Goal: Task Accomplishment & Management: Use online tool/utility

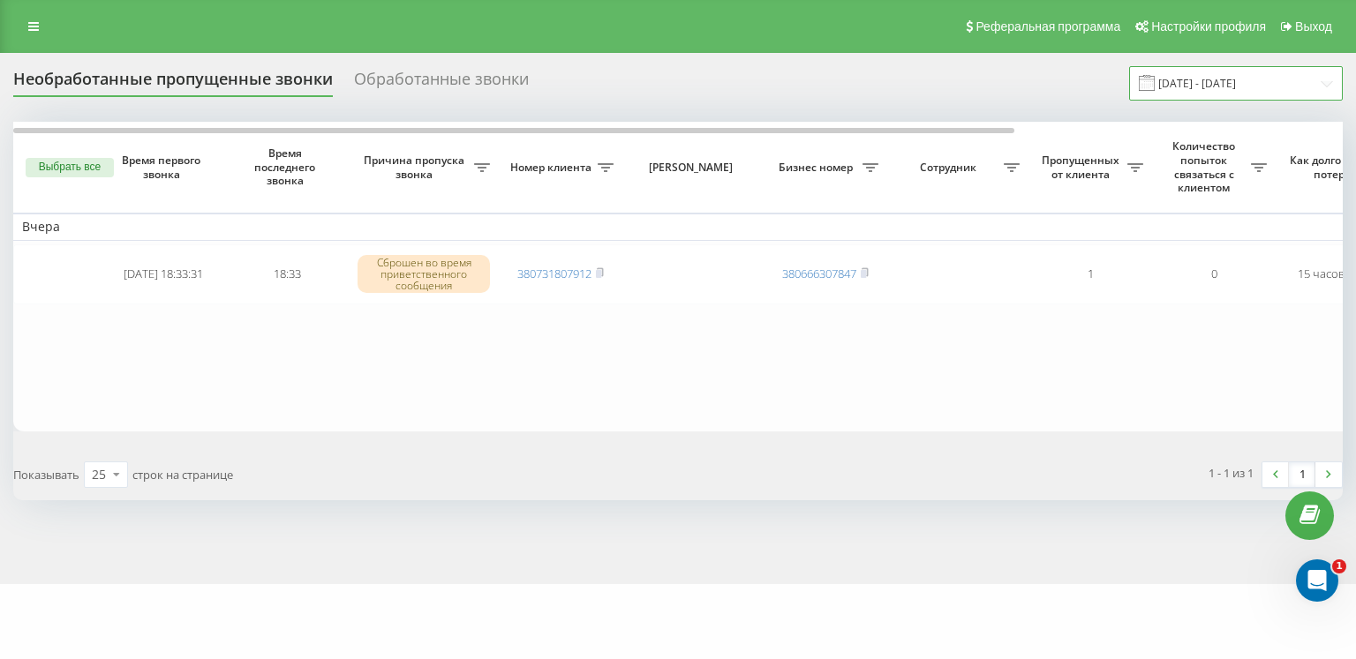
click at [1202, 82] on input "[DATE] - [DATE]" at bounding box center [1236, 83] width 214 height 34
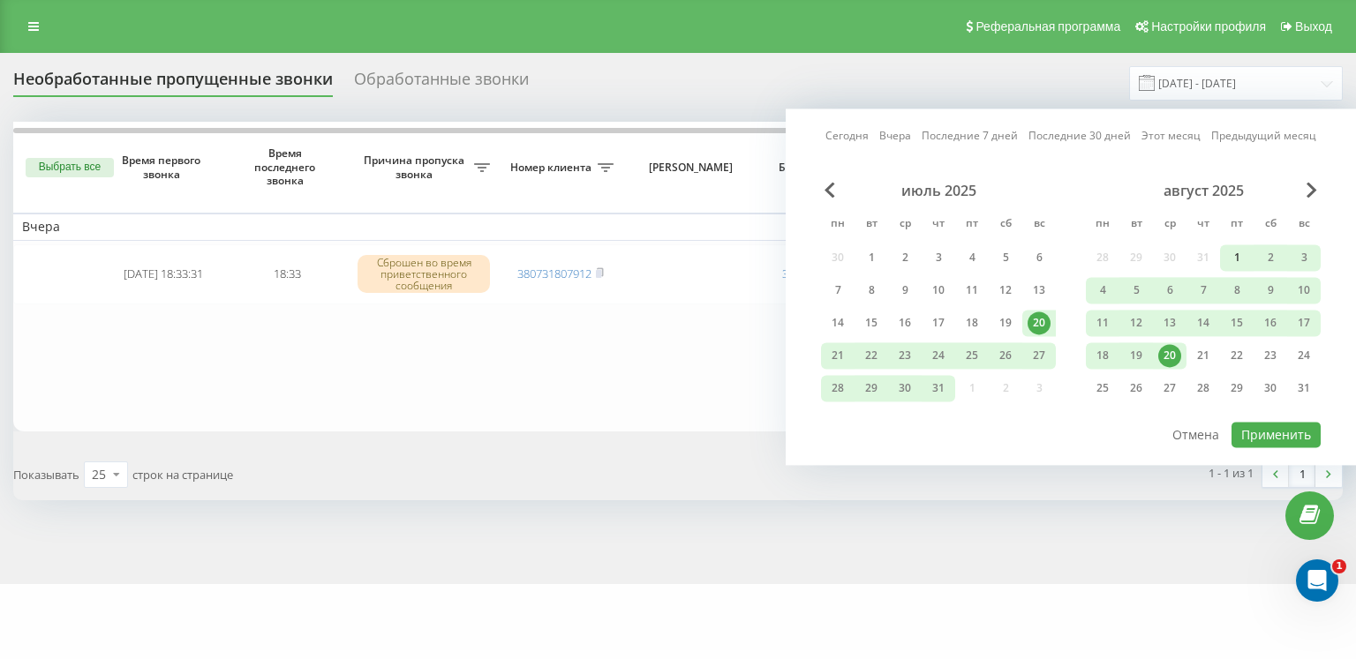
click at [1239, 263] on div "1" at bounding box center [1236, 257] width 23 height 23
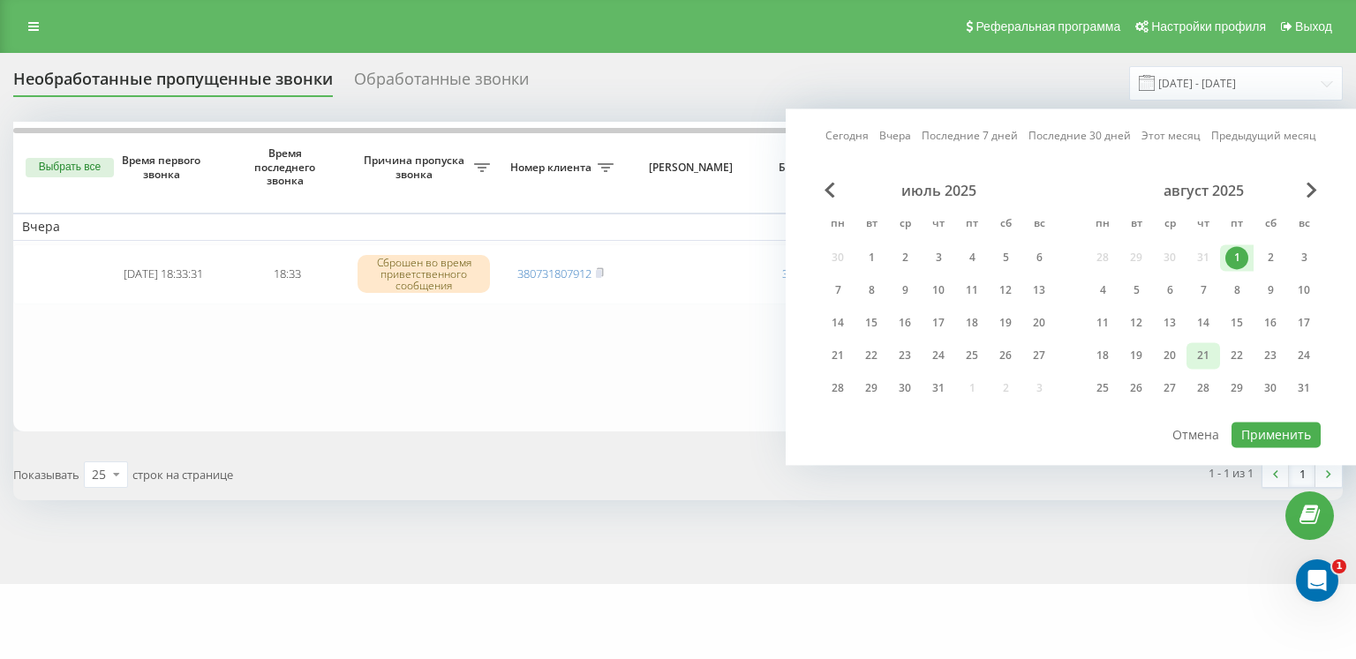
click at [1206, 355] on div "21" at bounding box center [1203, 355] width 23 height 23
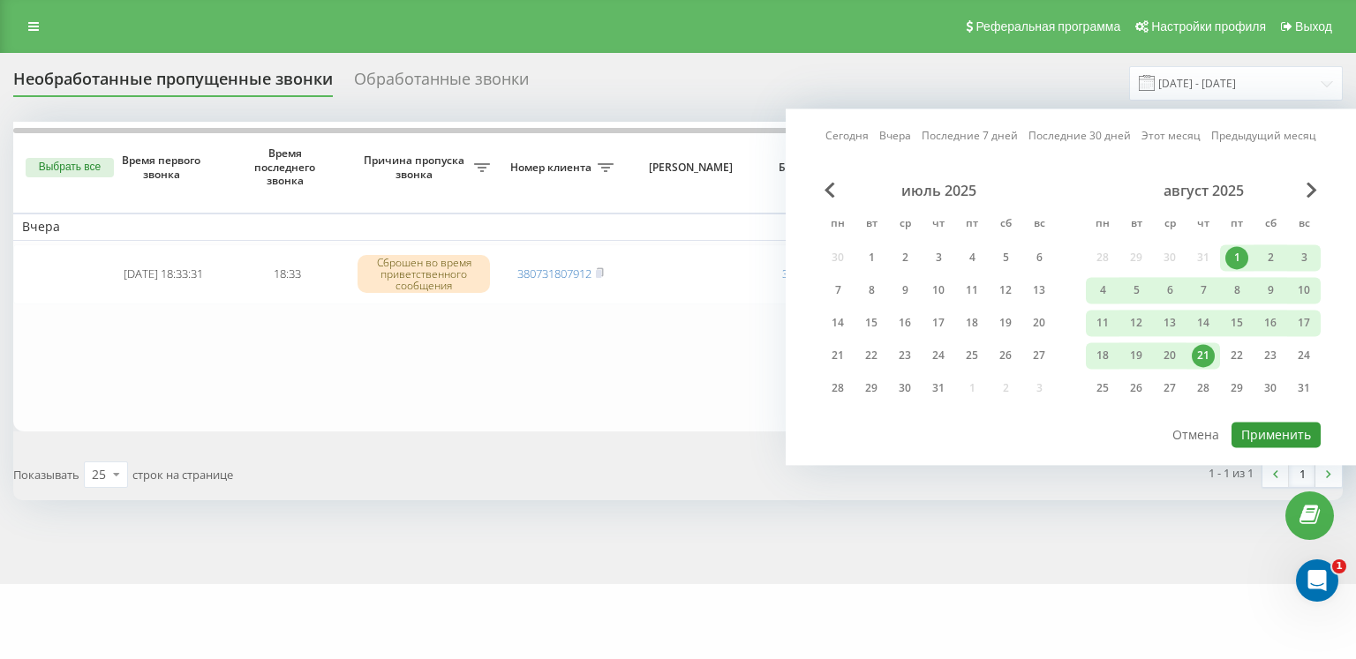
click at [1255, 439] on button "Применить" at bounding box center [1276, 435] width 89 height 26
type input "[DATE] - [DATE]"
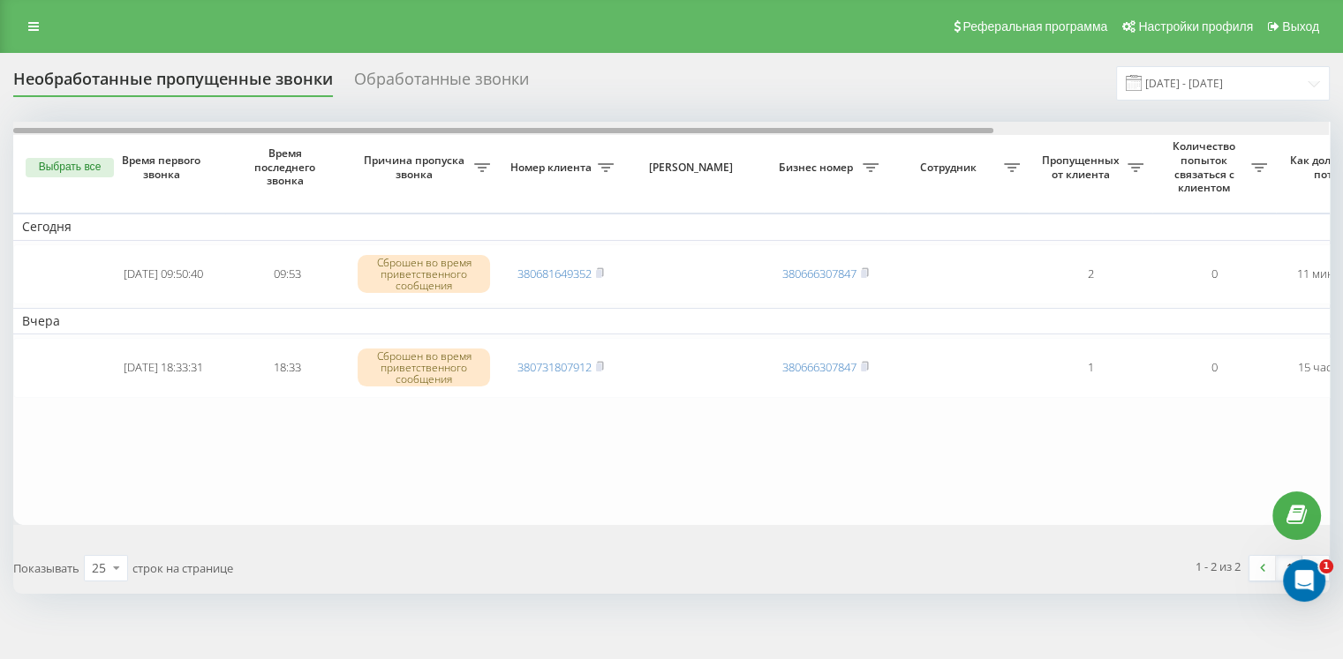
drag, startPoint x: 711, startPoint y: 128, endPoint x: 295, endPoint y: 104, distance: 416.5
click at [307, 104] on div "Необработанные пропущенные звонки Обработанные звонки 01.08.2025 - 21.08.2025 В…" at bounding box center [671, 330] width 1316 height 528
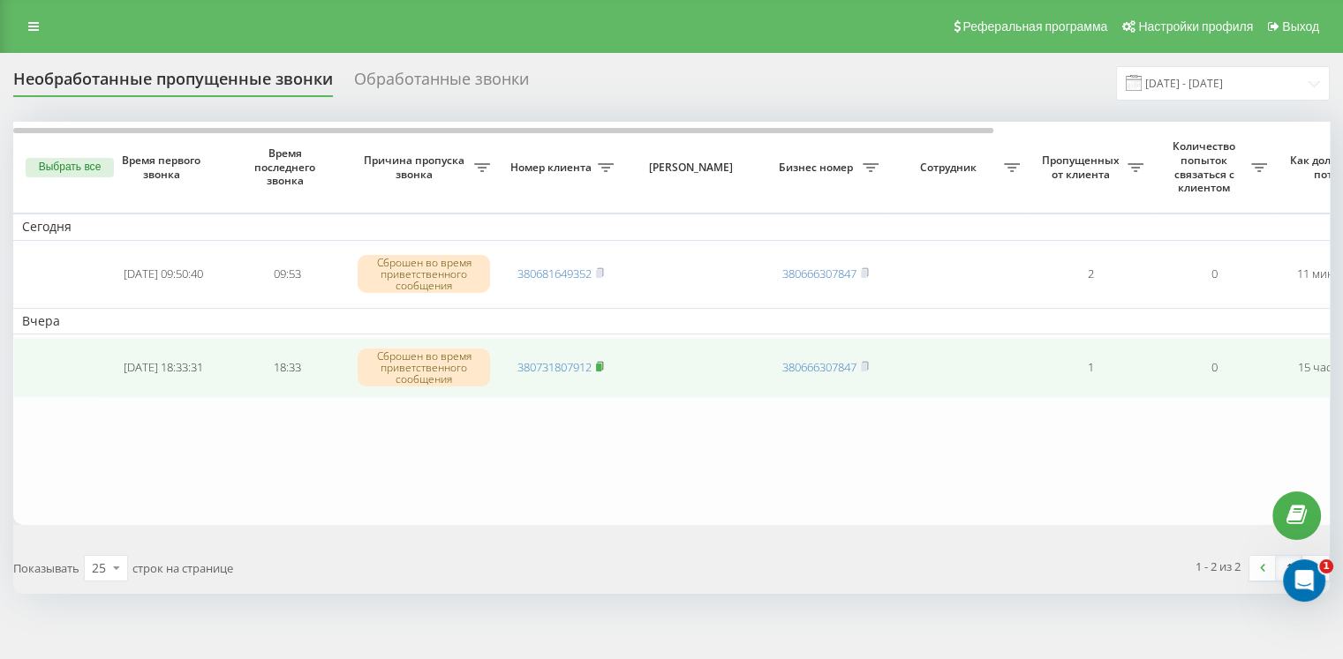
click at [599, 361] on icon at bounding box center [600, 366] width 8 height 11
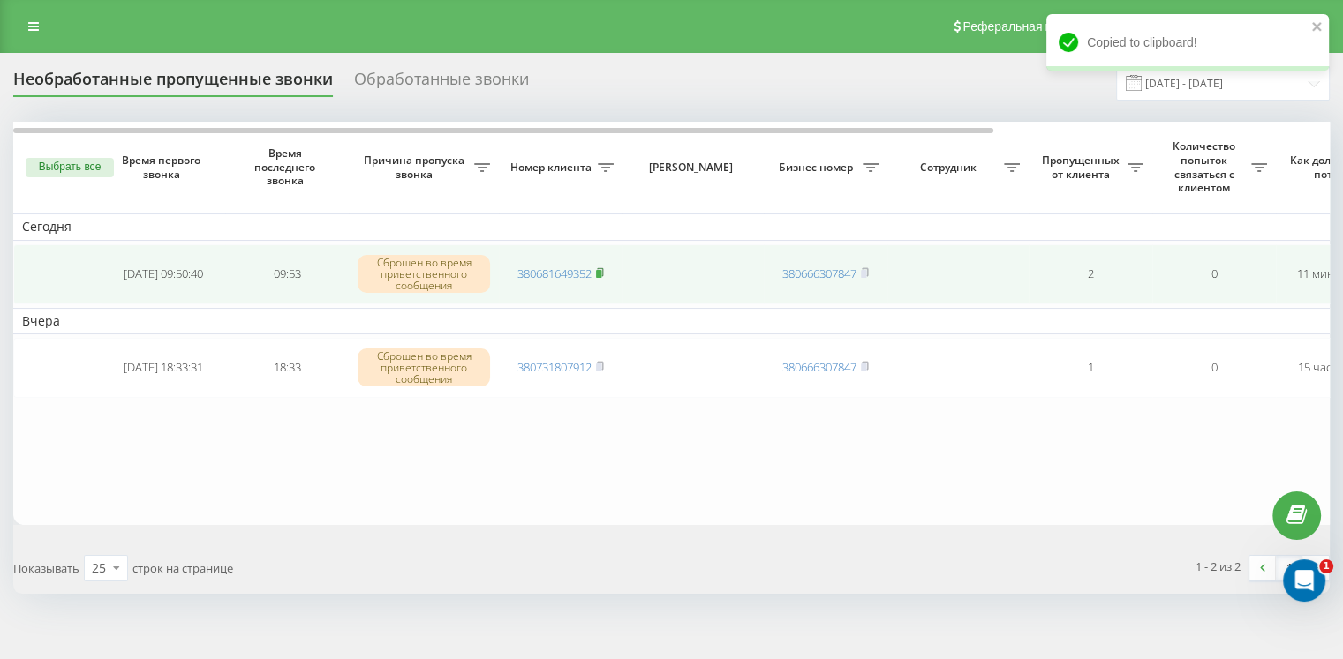
click at [603, 269] on icon at bounding box center [600, 272] width 6 height 8
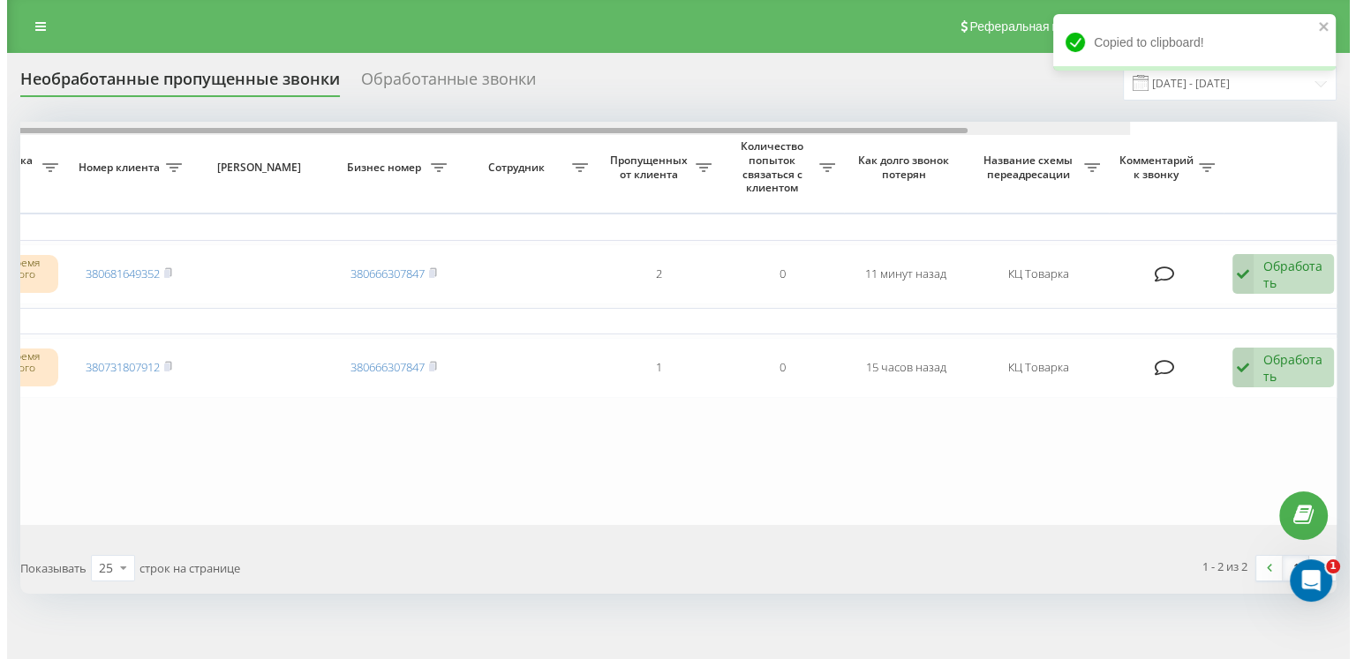
scroll to position [0, 448]
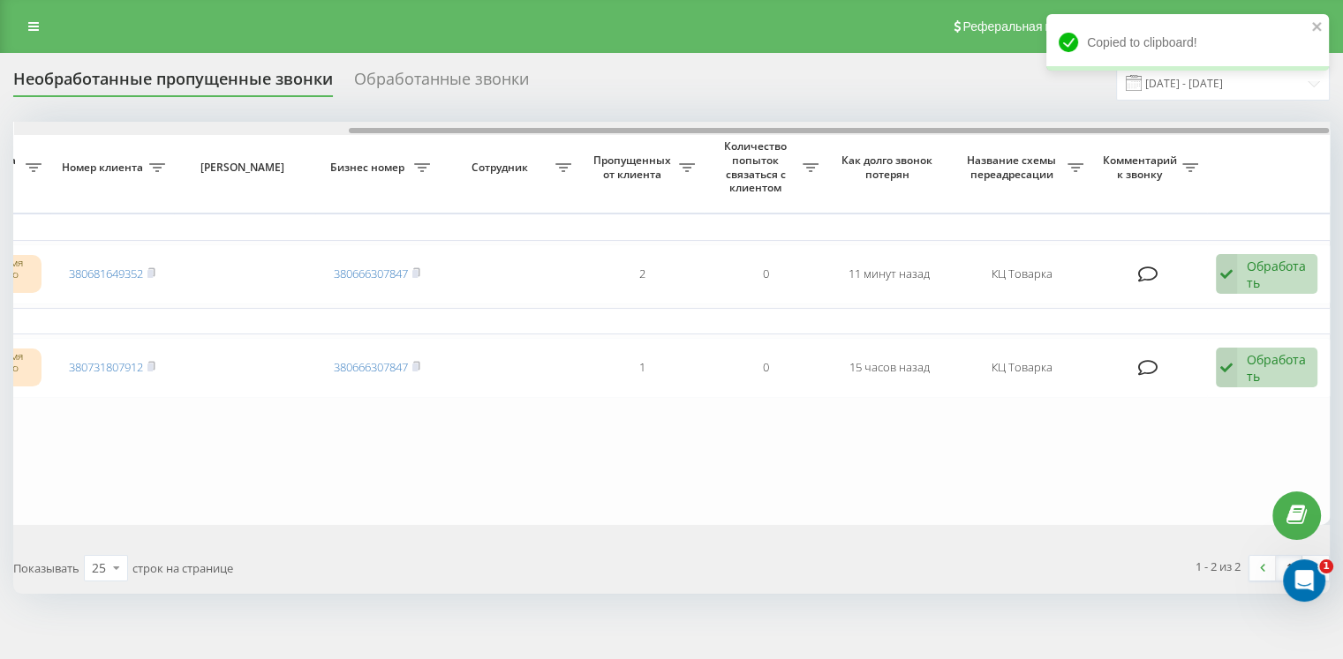
drag, startPoint x: 650, startPoint y: 128, endPoint x: 1119, endPoint y: 118, distance: 468.9
click at [1119, 118] on div "Необработанные пропущенные звонки Обработанные звонки 01.08.2025 - 21.08.2025 В…" at bounding box center [671, 330] width 1316 height 528
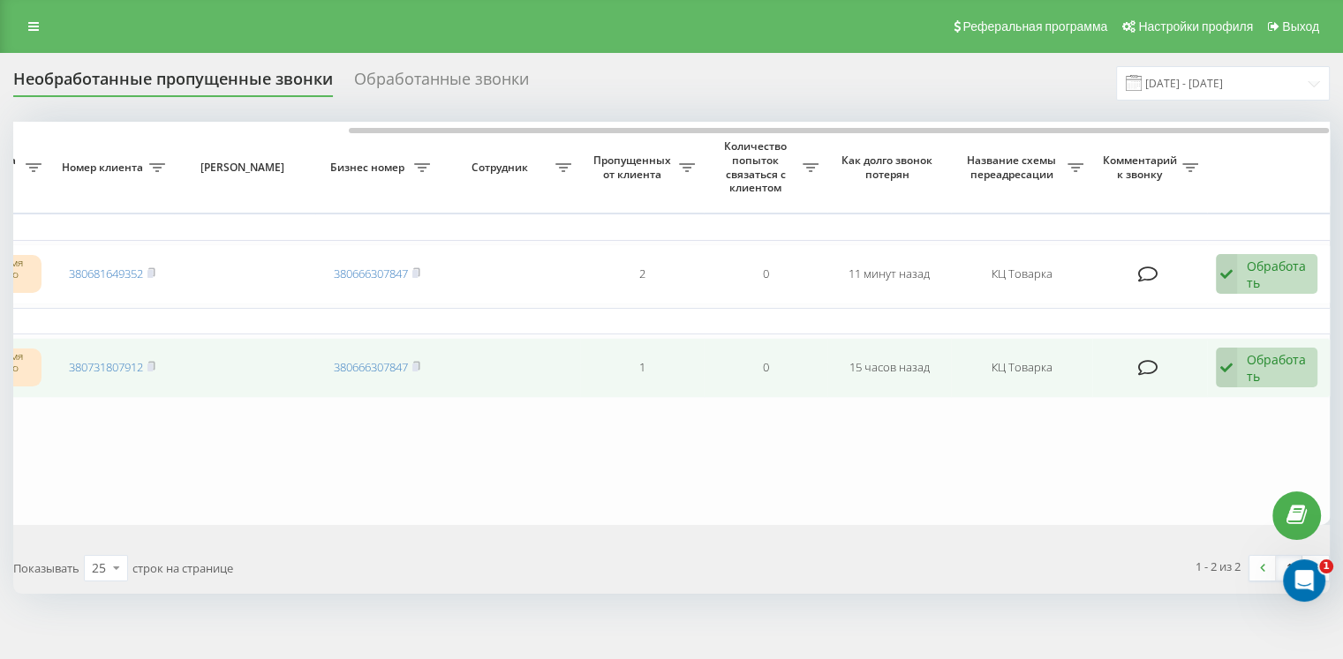
click at [1257, 361] on div "Обработать" at bounding box center [1277, 368] width 61 height 34
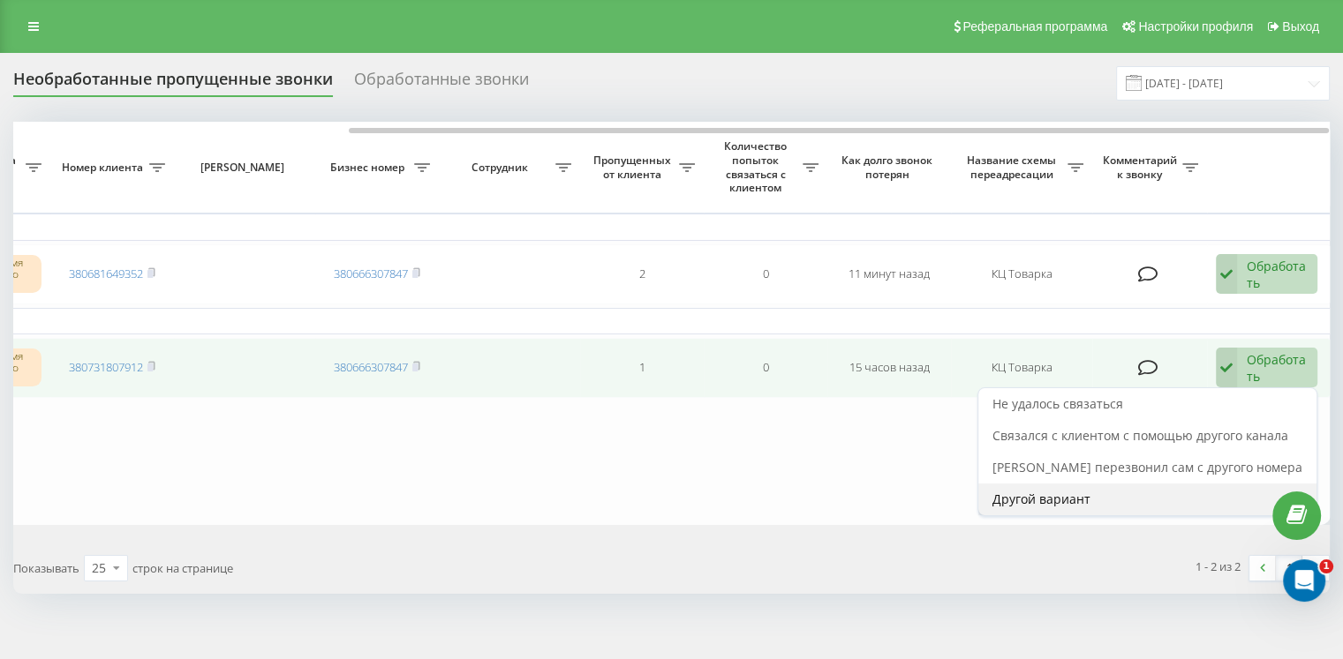
click at [1074, 498] on span "Другой вариант" at bounding box center [1041, 499] width 98 height 17
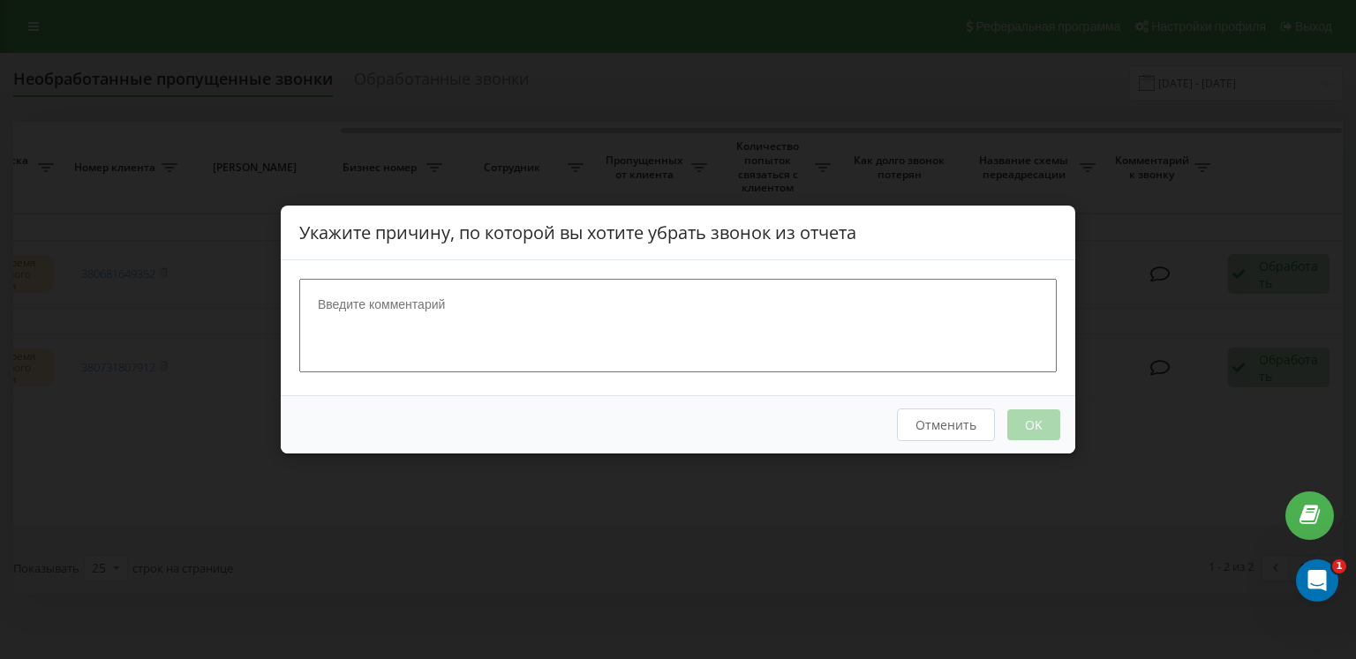
scroll to position [0, 435]
click at [765, 345] on textarea at bounding box center [677, 326] width 757 height 94
type textarea "говорили"
click at [1051, 427] on button "OK" at bounding box center [1033, 425] width 53 height 31
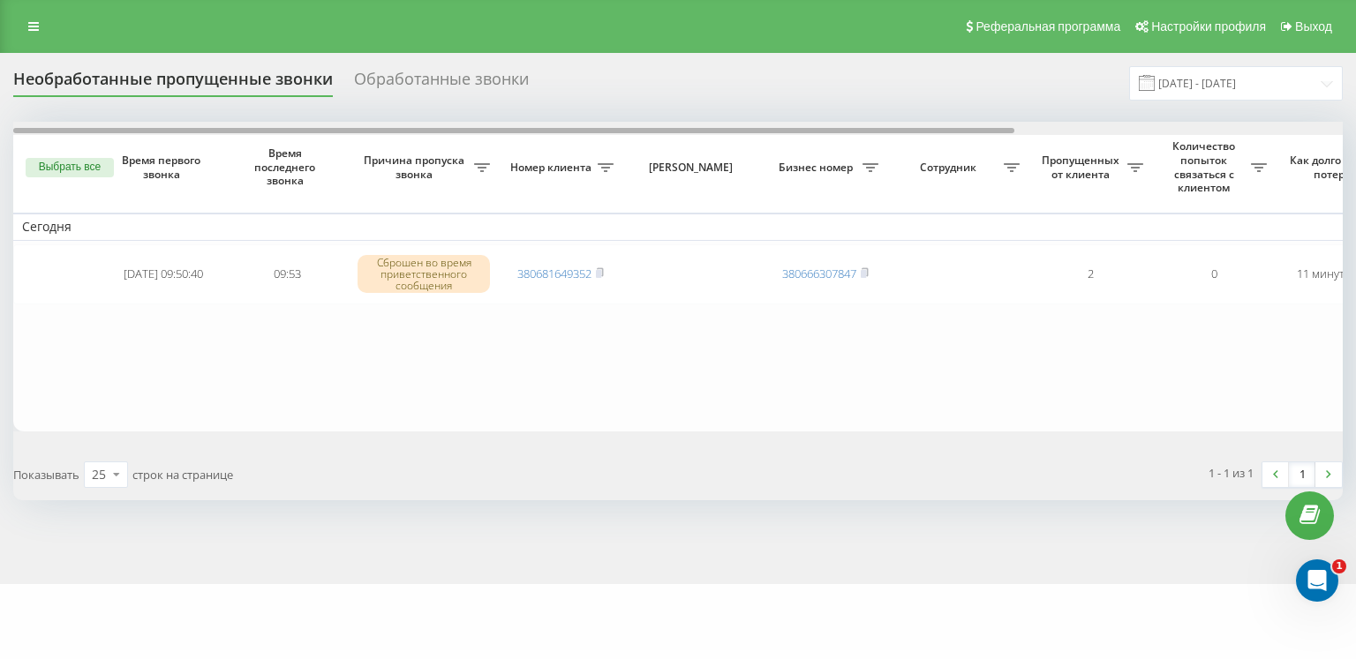
drag, startPoint x: 502, startPoint y: 130, endPoint x: 188, endPoint y: 114, distance: 314.7
click at [188, 114] on div "Необработанные пропущенные звонки Обработанные звонки 01.08.2025 - 21.08.2025 В…" at bounding box center [678, 283] width 1330 height 434
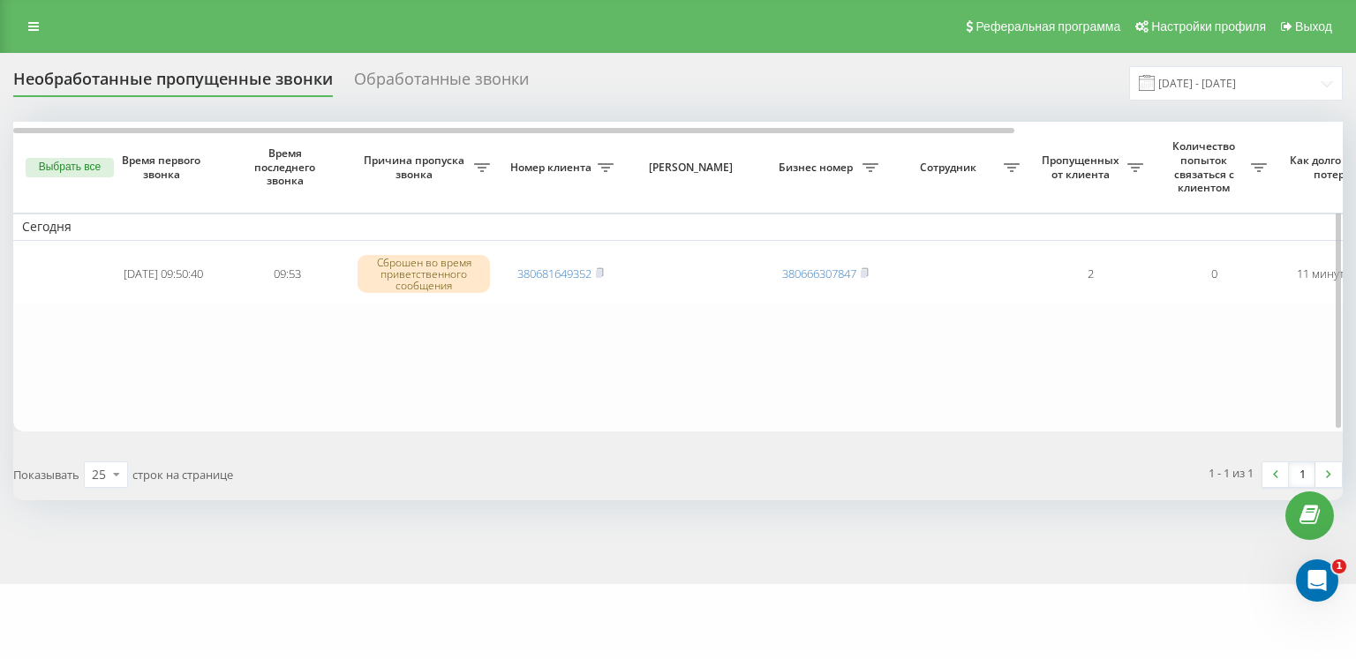
click at [131, 321] on table "Сегодня 2025-08-21 09:50:40 09:53 Сброшен во время приветственного сообщения 38…" at bounding box center [896, 276] width 1766 height 309
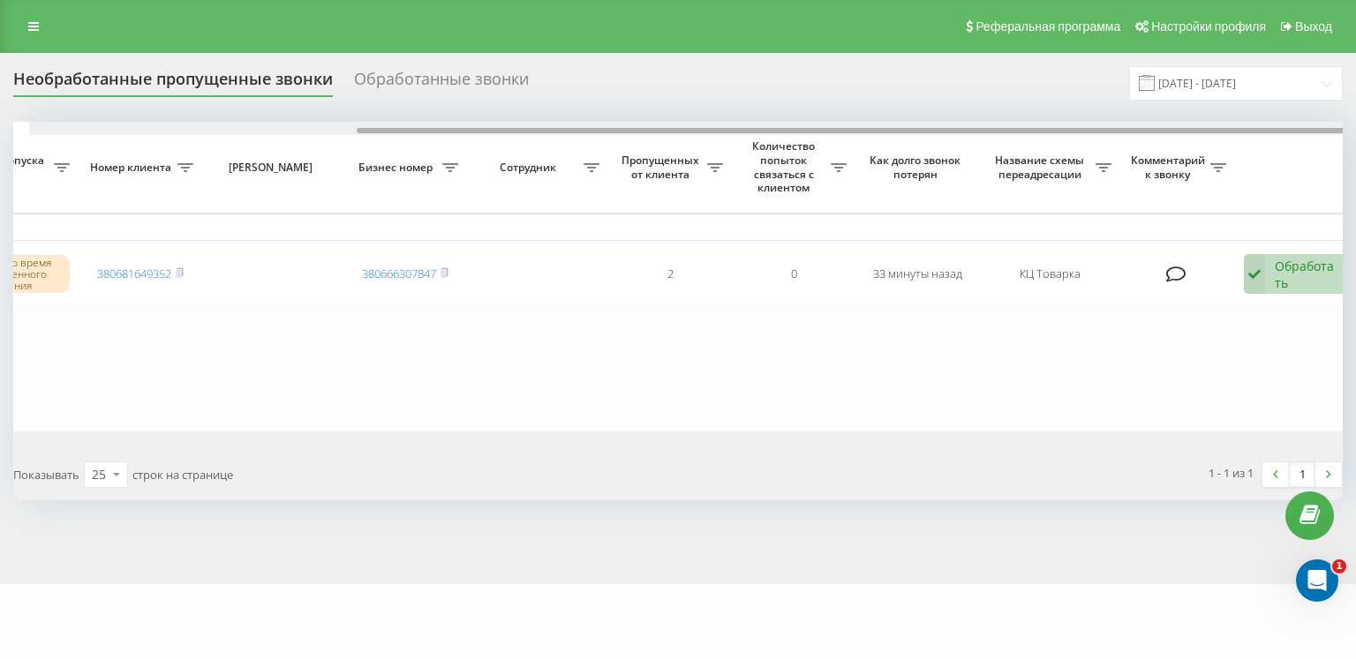
scroll to position [0, 435]
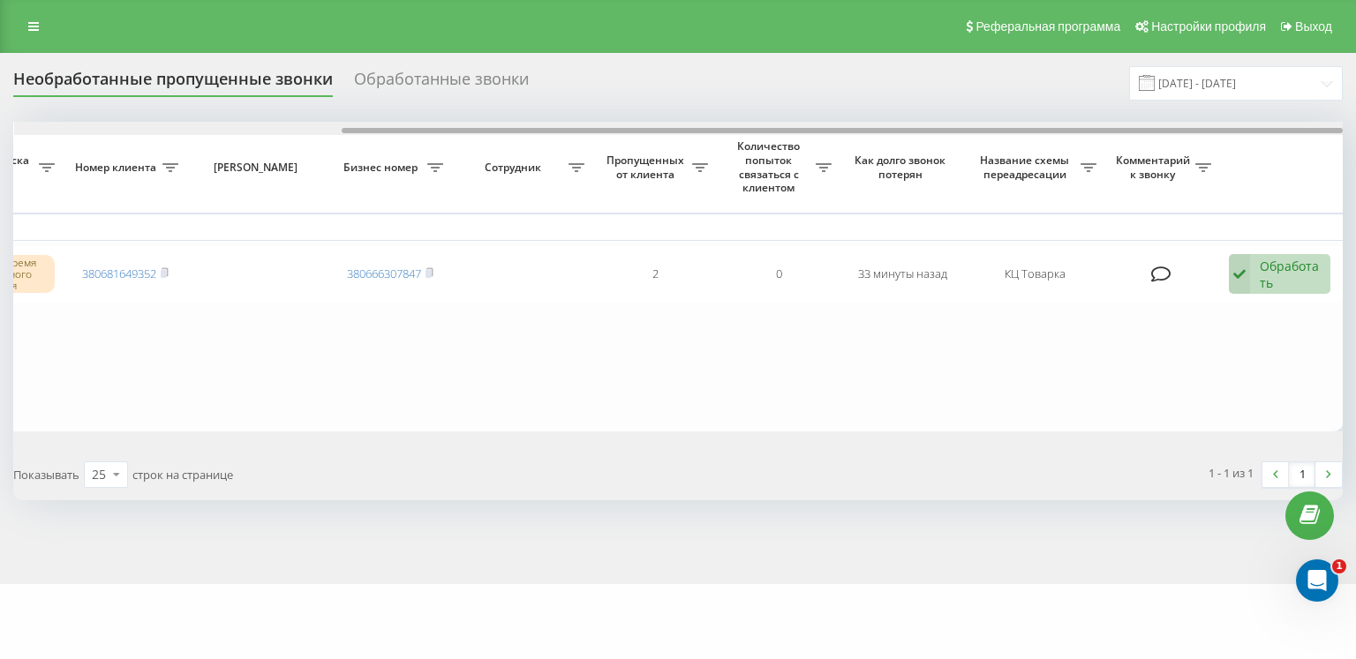
drag, startPoint x: 910, startPoint y: 129, endPoint x: 1355, endPoint y: 135, distance: 445.0
click at [1355, 135] on div "Необработанные пропущенные звонки Обработанные звонки 01.08.2025 - 21.08.2025 В…" at bounding box center [678, 318] width 1356 height 531
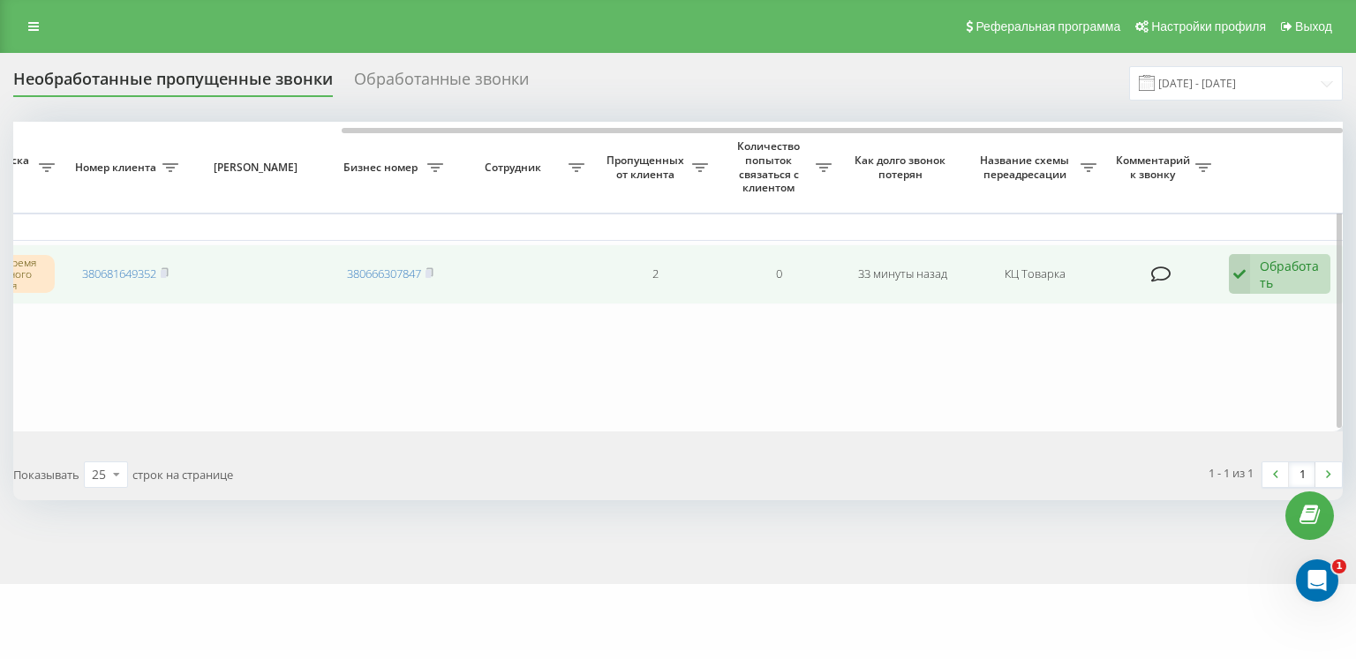
click at [1303, 271] on div "Обработать" at bounding box center [1290, 275] width 61 height 34
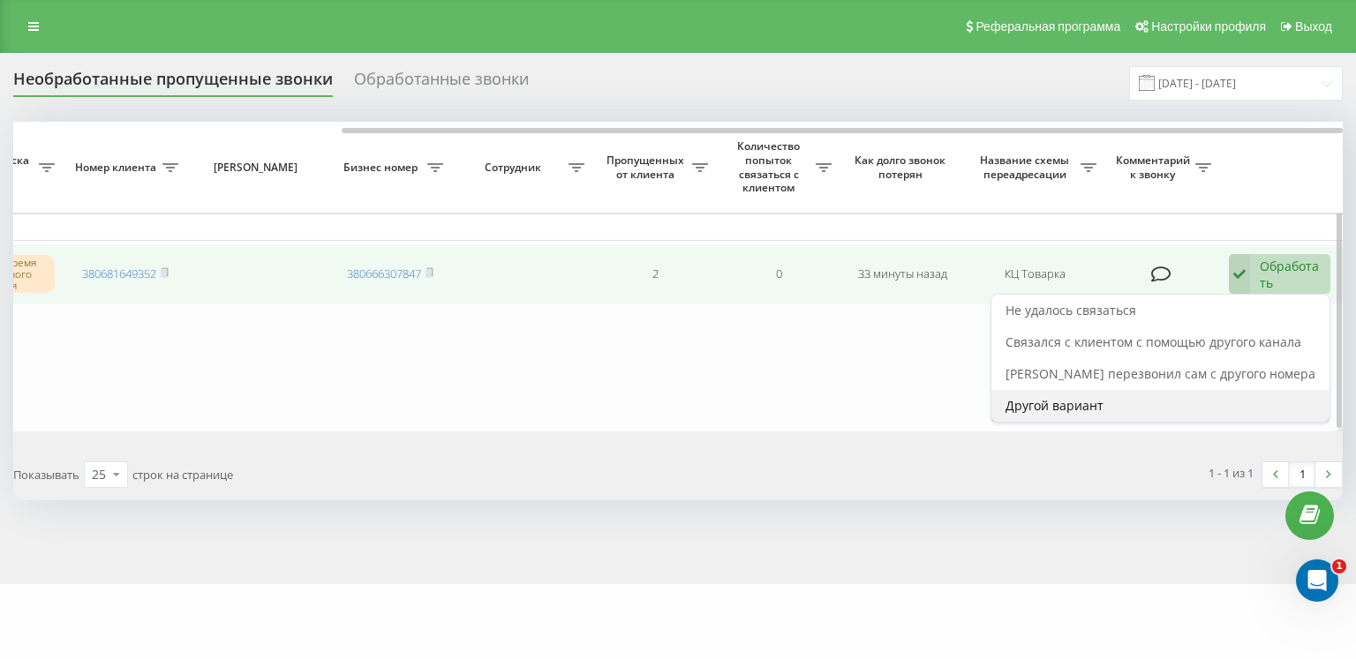
click at [1122, 407] on div "Другой вариант" at bounding box center [1160, 406] width 338 height 32
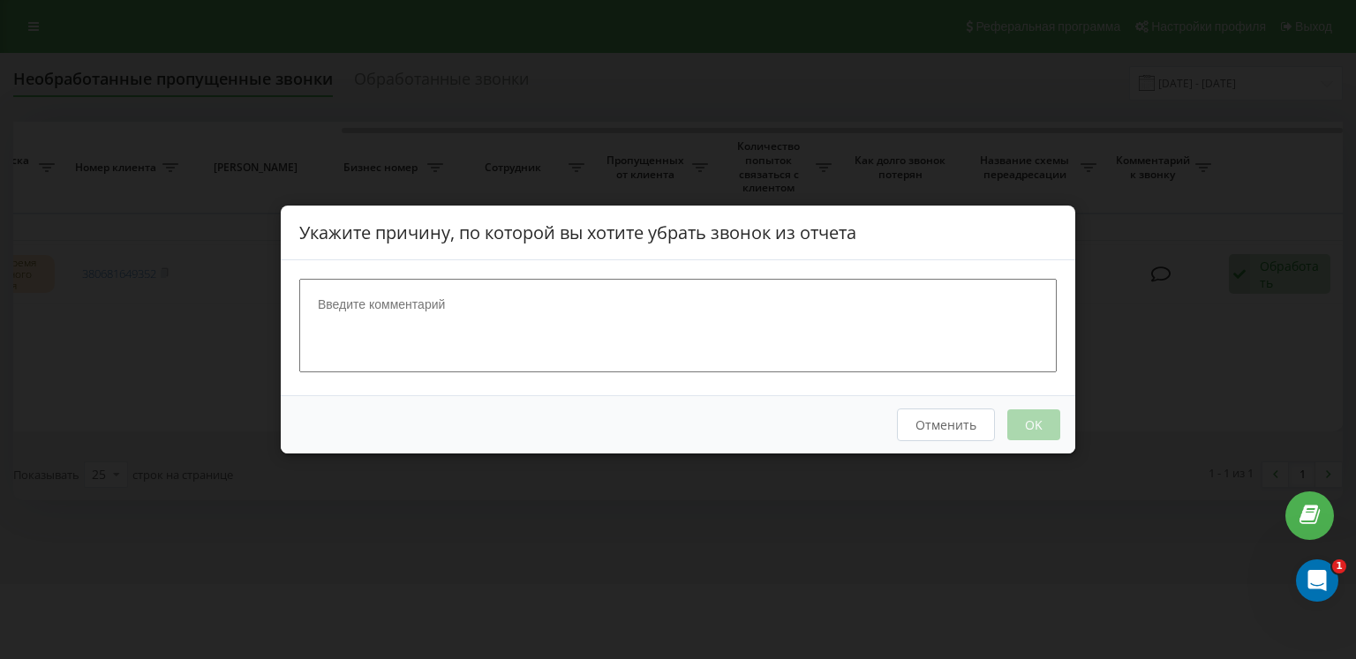
click at [842, 319] on textarea at bounding box center [677, 326] width 757 height 94
click at [900, 543] on div "Укажите причину, по которой вы хотите убрать звонок из отчета Отменить OK" at bounding box center [678, 329] width 1356 height 659
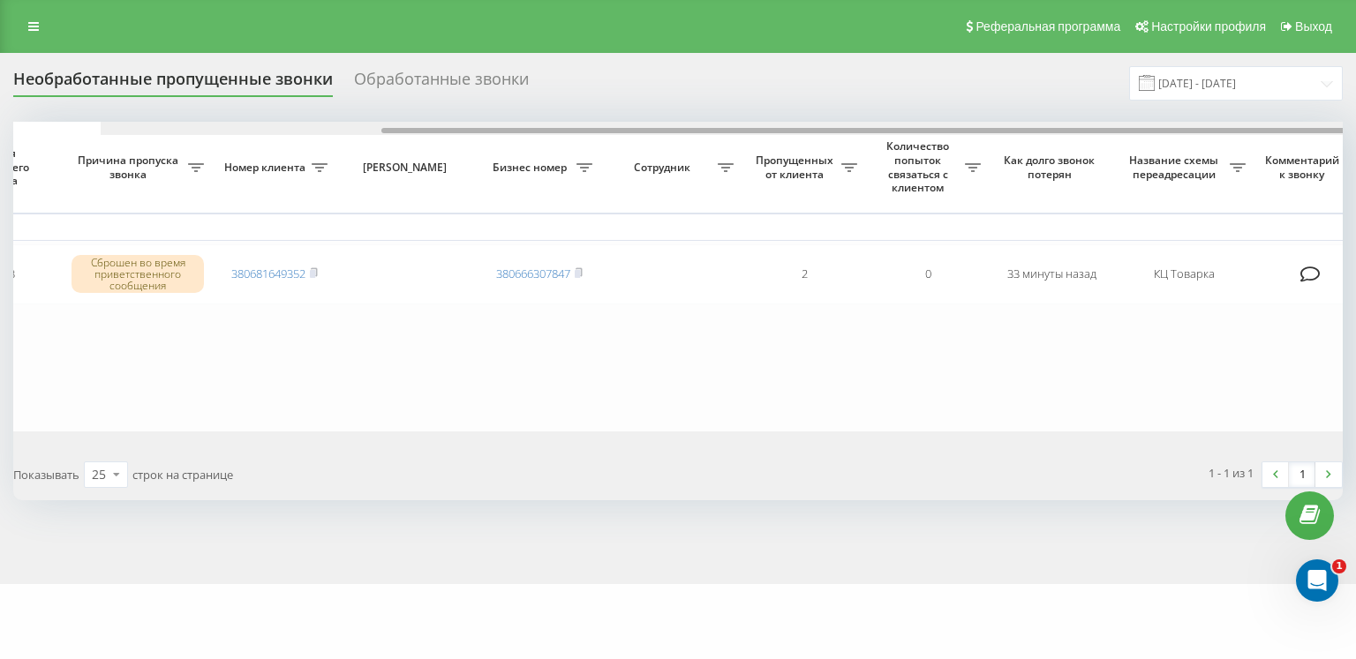
scroll to position [0, 0]
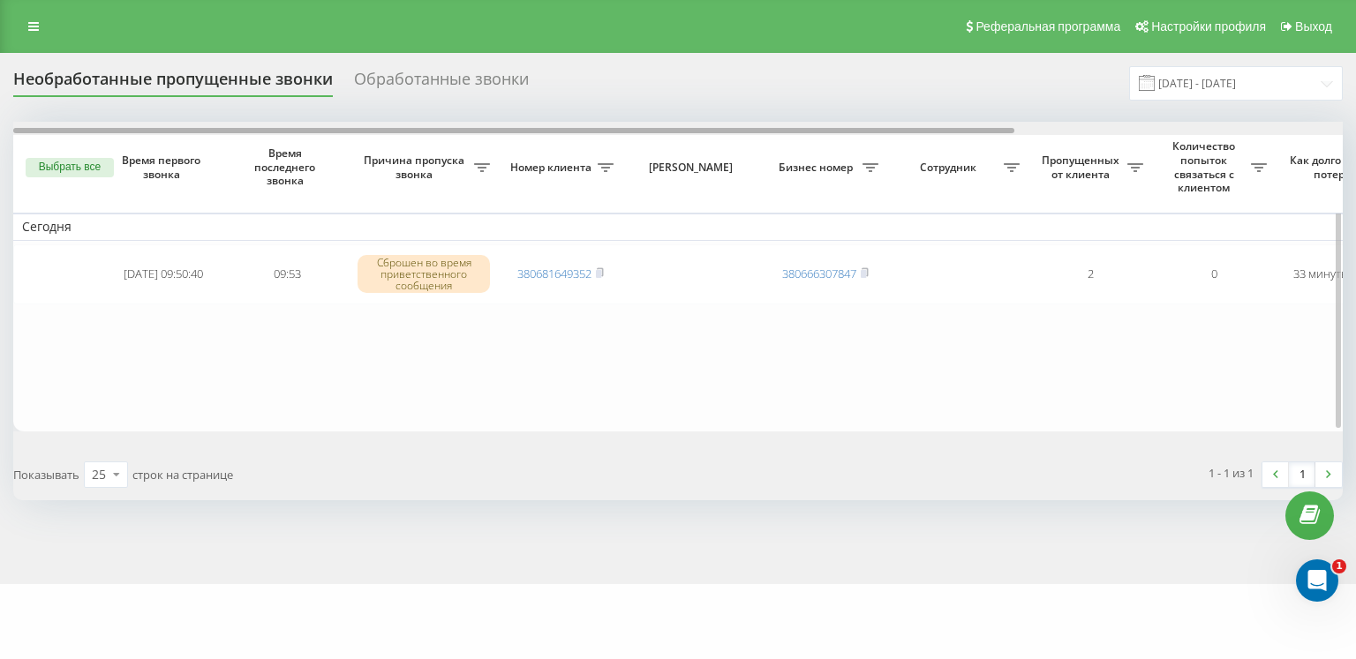
drag, startPoint x: 626, startPoint y: 131, endPoint x: 148, endPoint y: 128, distance: 477.6
click at [148, 128] on div at bounding box center [513, 130] width 1001 height 5
click at [802, 131] on div at bounding box center [513, 130] width 1001 height 5
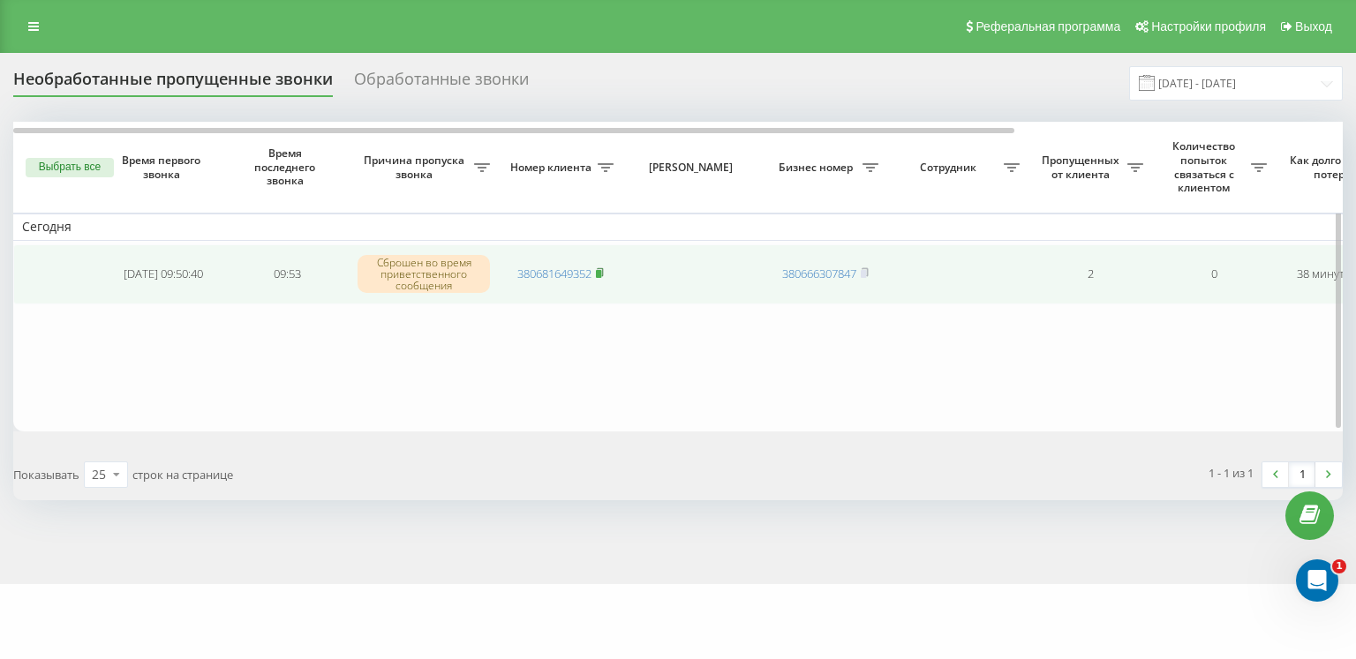
click at [600, 273] on rect at bounding box center [598, 274] width 5 height 8
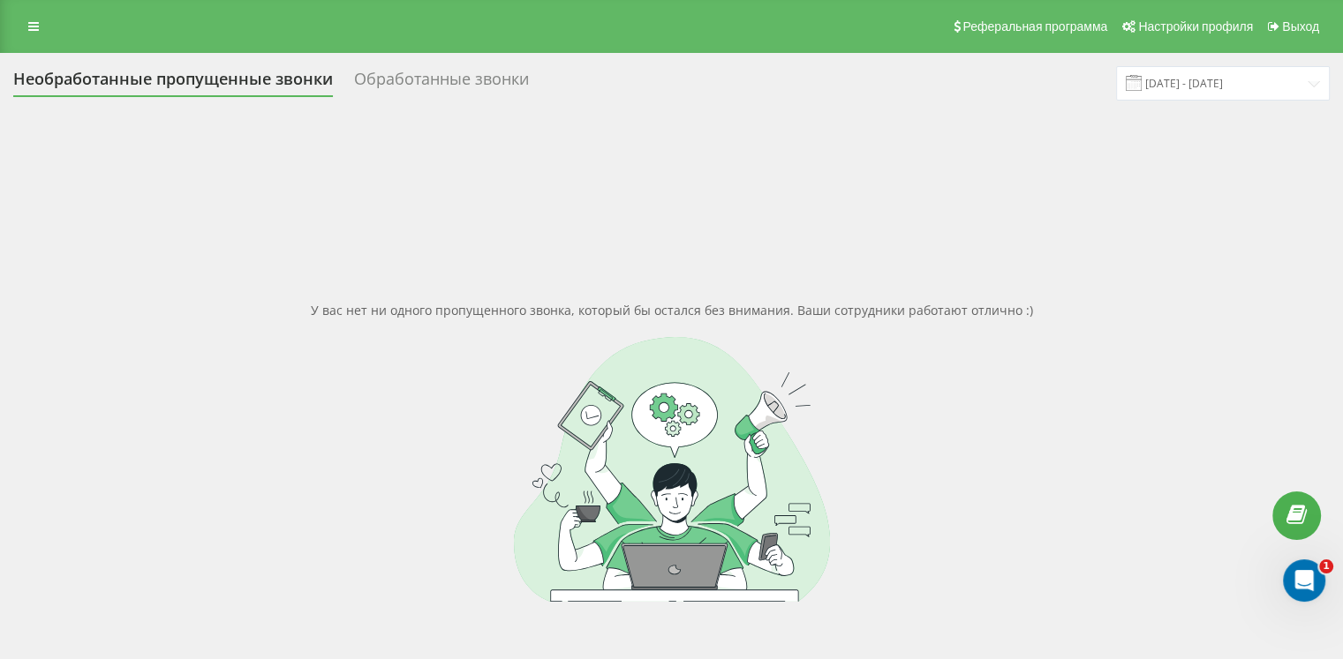
click at [81, 5] on div "Реферальная программа Настройки профиля Выход" at bounding box center [671, 26] width 1343 height 53
drag, startPoint x: 106, startPoint y: 471, endPoint x: 122, endPoint y: 557, distance: 87.1
click at [106, 471] on div at bounding box center [671, 469] width 1316 height 265
click at [85, 280] on div "У вас нет ни одного пропущенного звонка, который бы остался без внимания. Ваши …" at bounding box center [671, 451] width 1316 height 659
click at [105, 471] on div at bounding box center [671, 469] width 1316 height 265
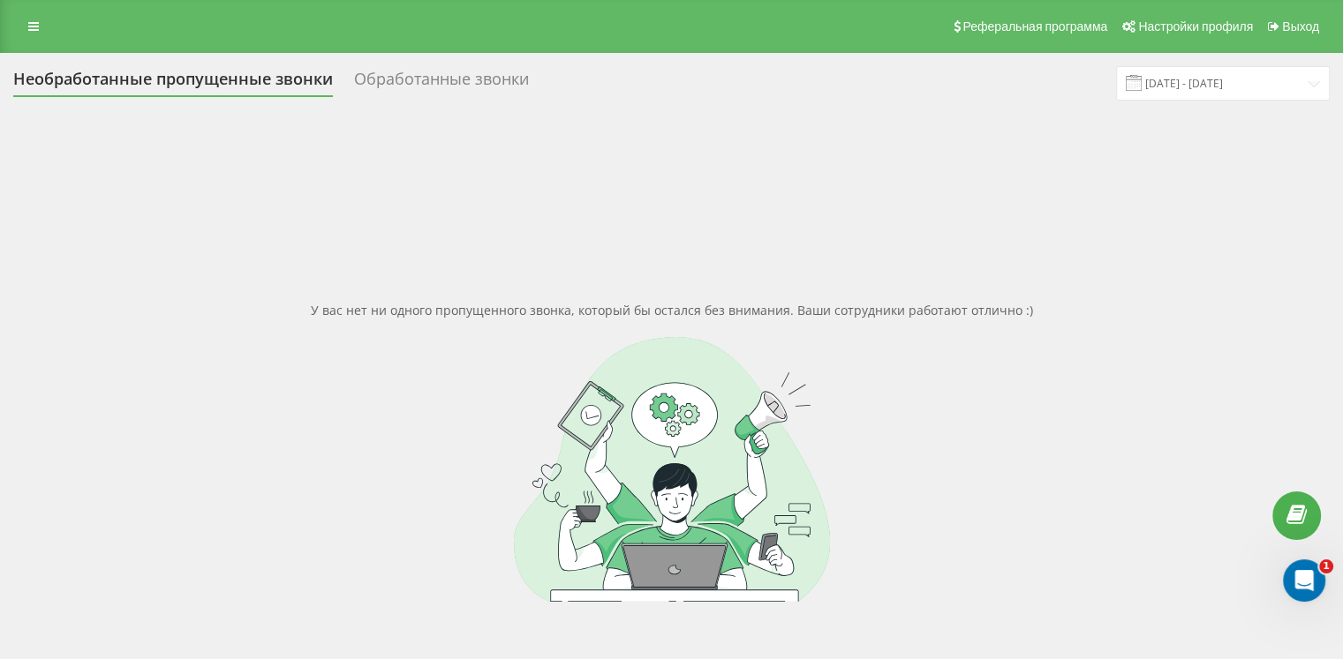
click at [120, 454] on div at bounding box center [671, 469] width 1316 height 265
click at [177, 397] on div at bounding box center [671, 469] width 1316 height 265
click at [124, 300] on div "У вас нет ни одного пропущенного звонка, который бы остался без внимания. Ваши …" at bounding box center [671, 451] width 1316 height 659
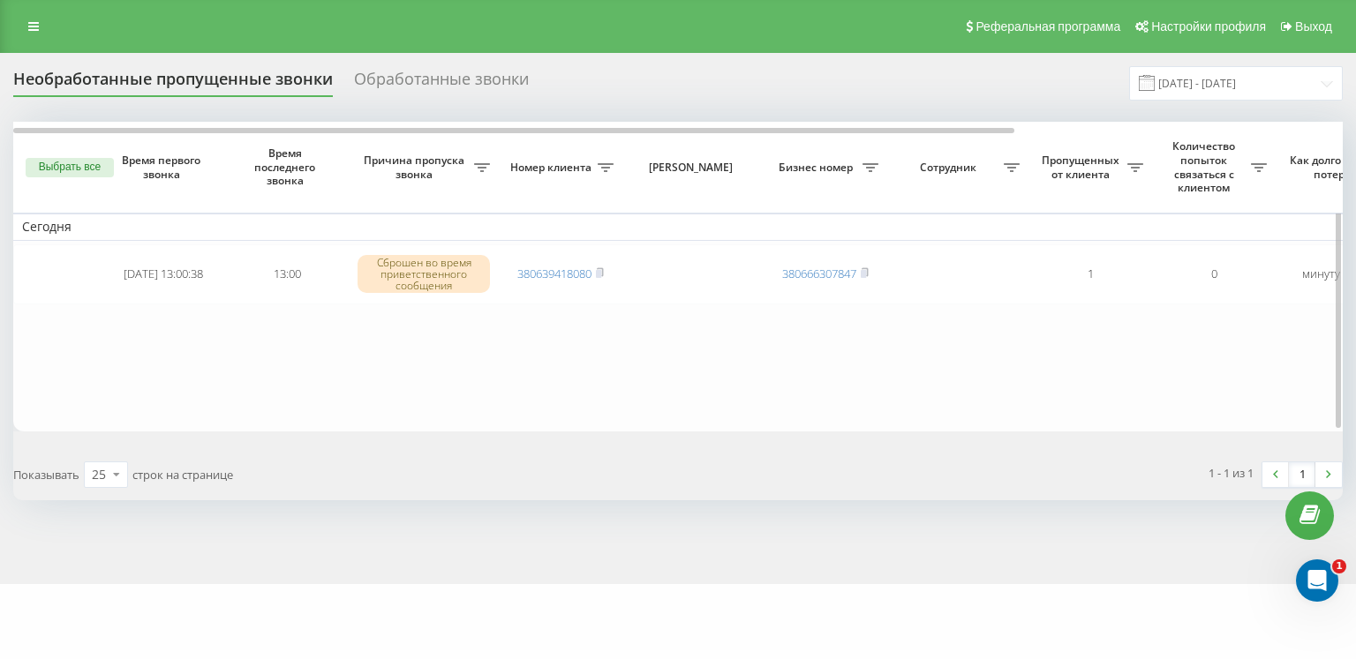
click at [297, 411] on table "Сегодня 2025-08-21 13:00:38 13:00 Сброшен во время приветственного сообщения 38…" at bounding box center [896, 276] width 1766 height 309
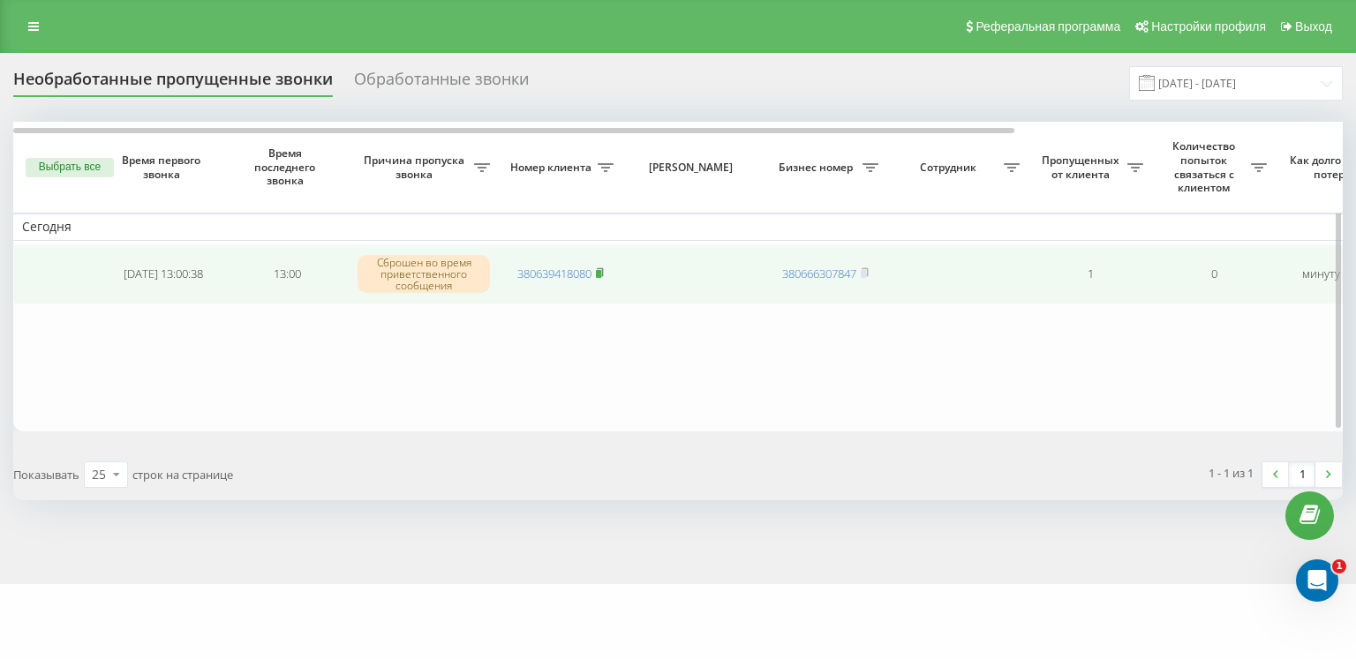
click at [603, 268] on icon at bounding box center [600, 272] width 8 height 11
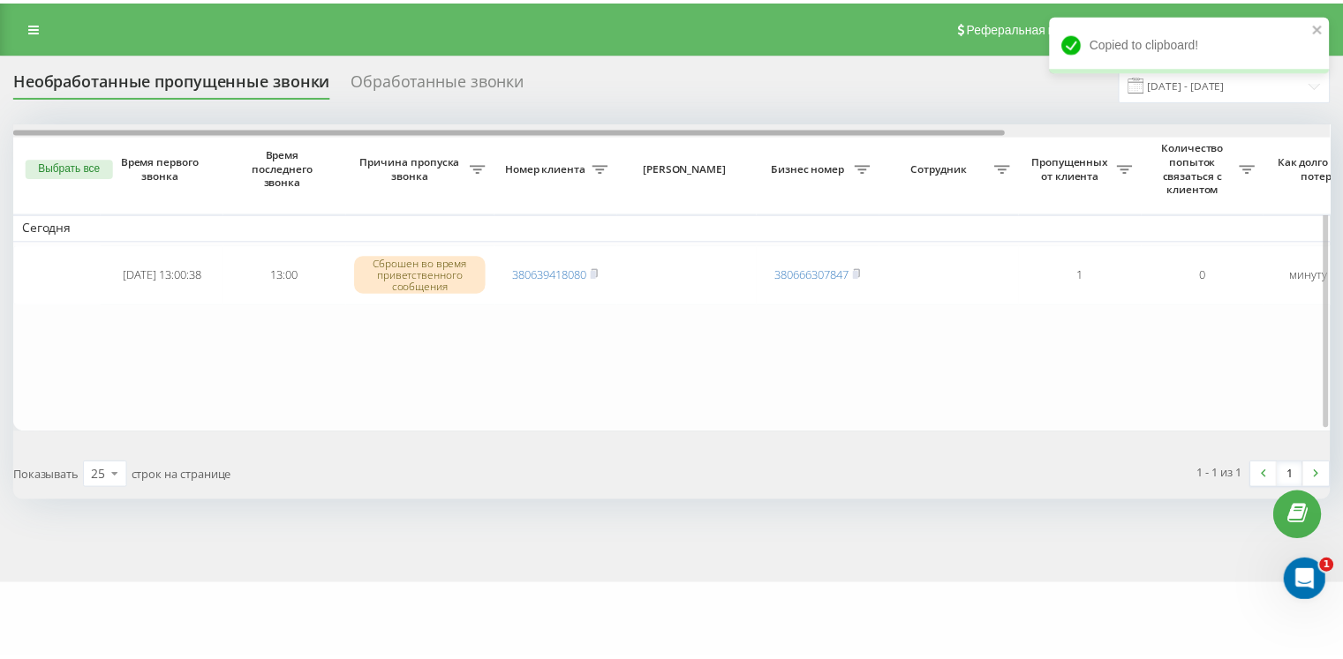
scroll to position [0, 435]
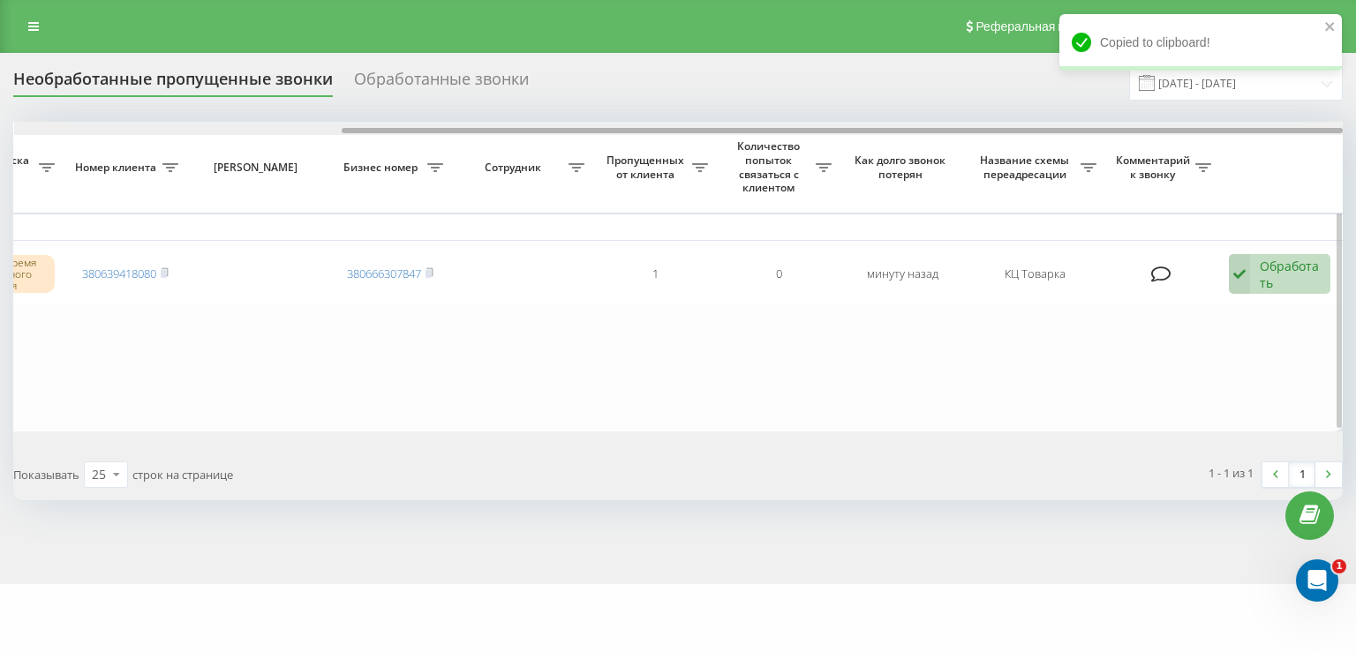
drag, startPoint x: 603, startPoint y: 127, endPoint x: 707, endPoint y: 127, distance: 104.2
click at [707, 127] on div at bounding box center [679, 128] width 1330 height 13
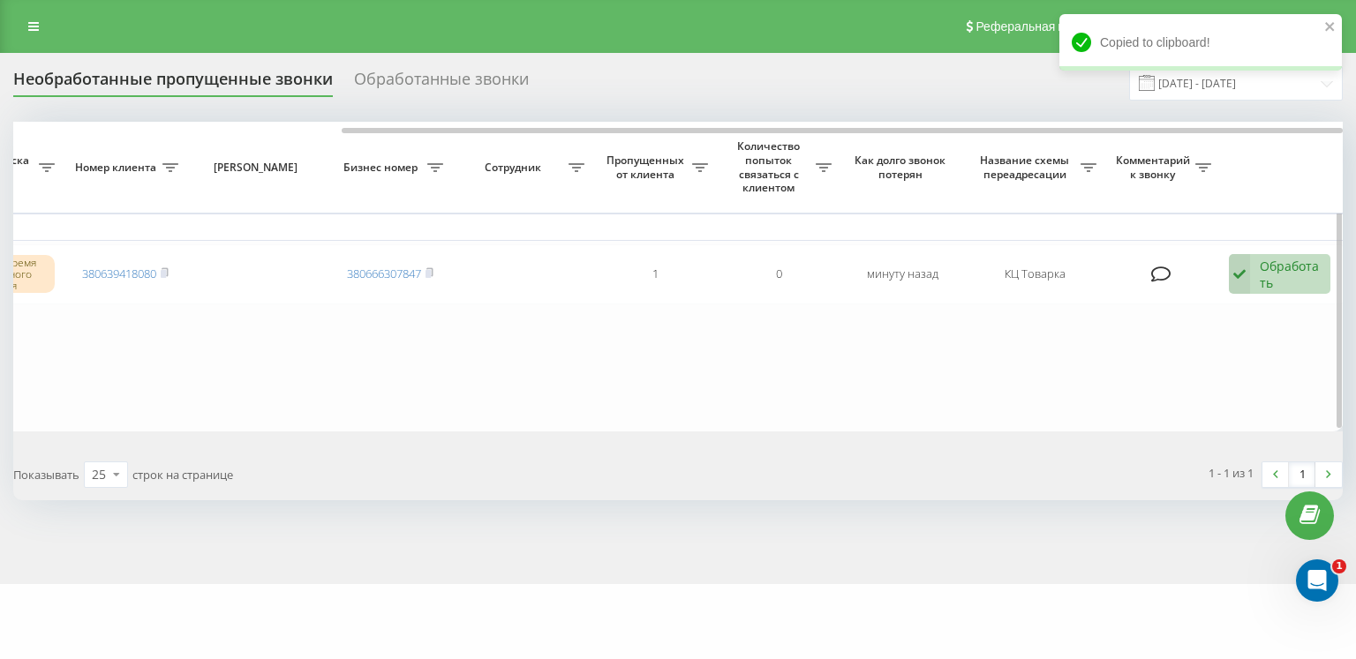
click at [1293, 241] on table "Сегодня 2025-08-21 13:00:38 13:00 Сброшен во время приветственного сообщения 38…" at bounding box center [461, 276] width 1766 height 309
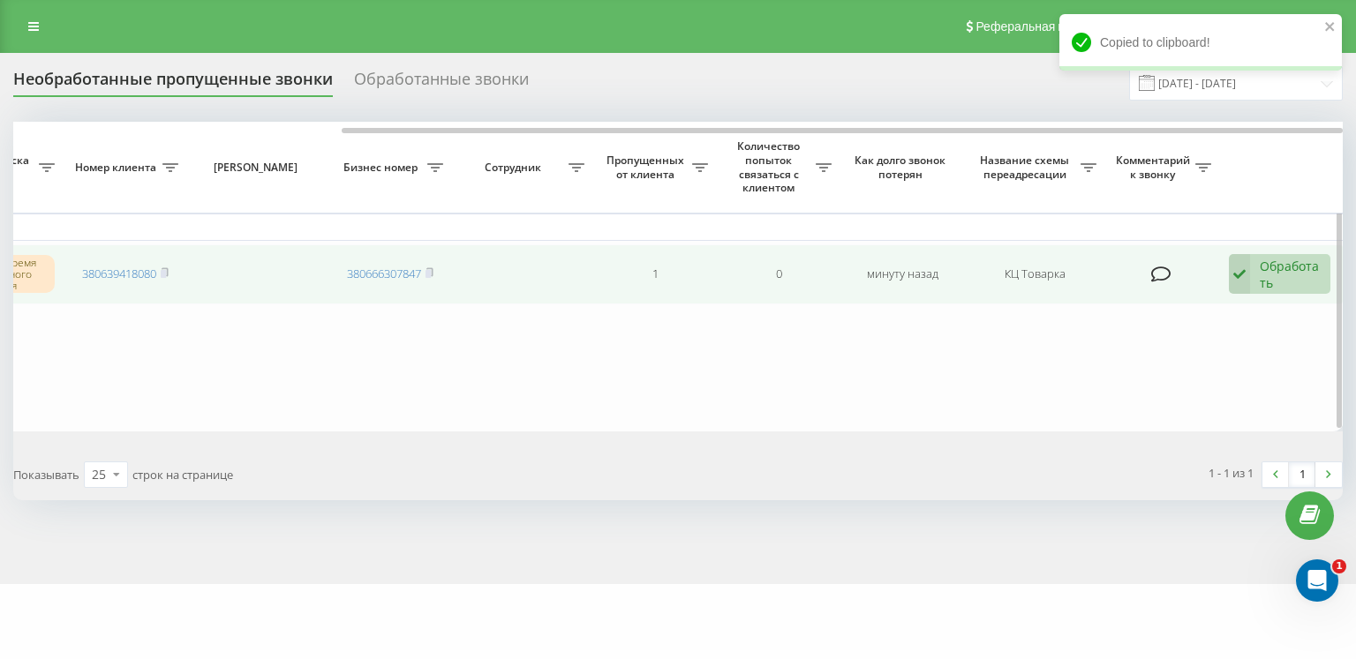
click at [1283, 260] on div "Обработать" at bounding box center [1290, 275] width 61 height 34
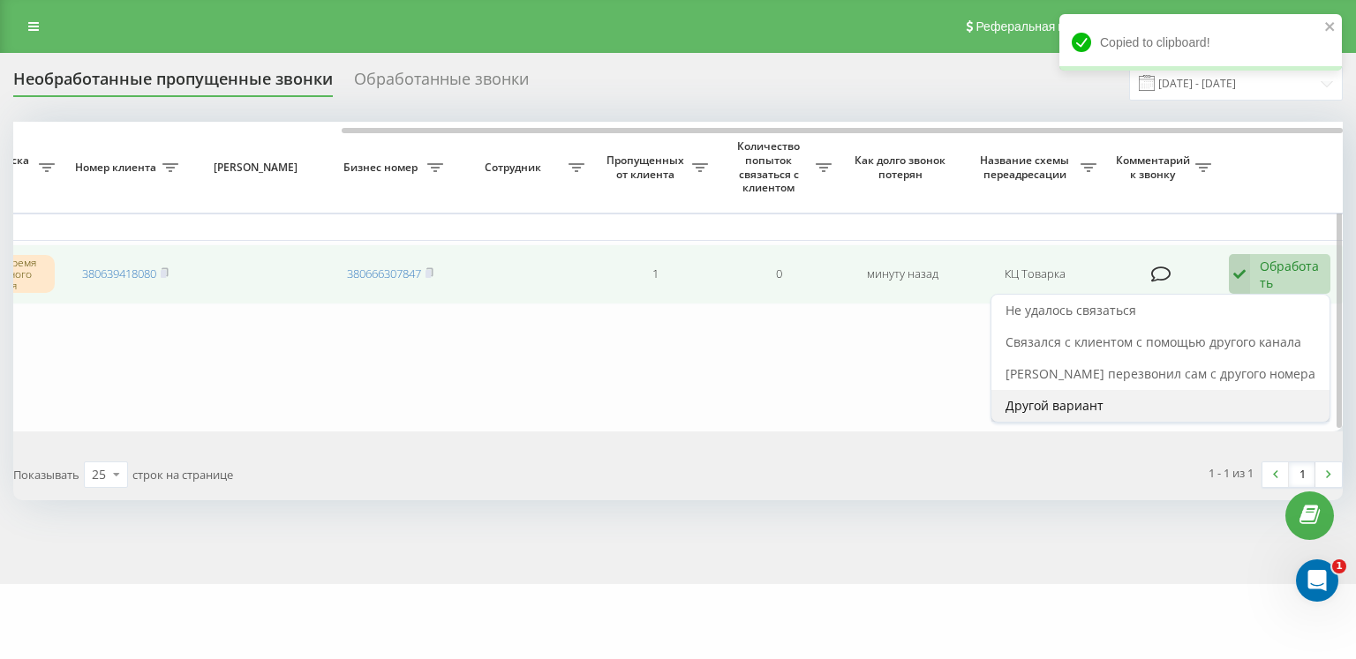
click at [1056, 412] on span "Другой вариант" at bounding box center [1055, 405] width 98 height 17
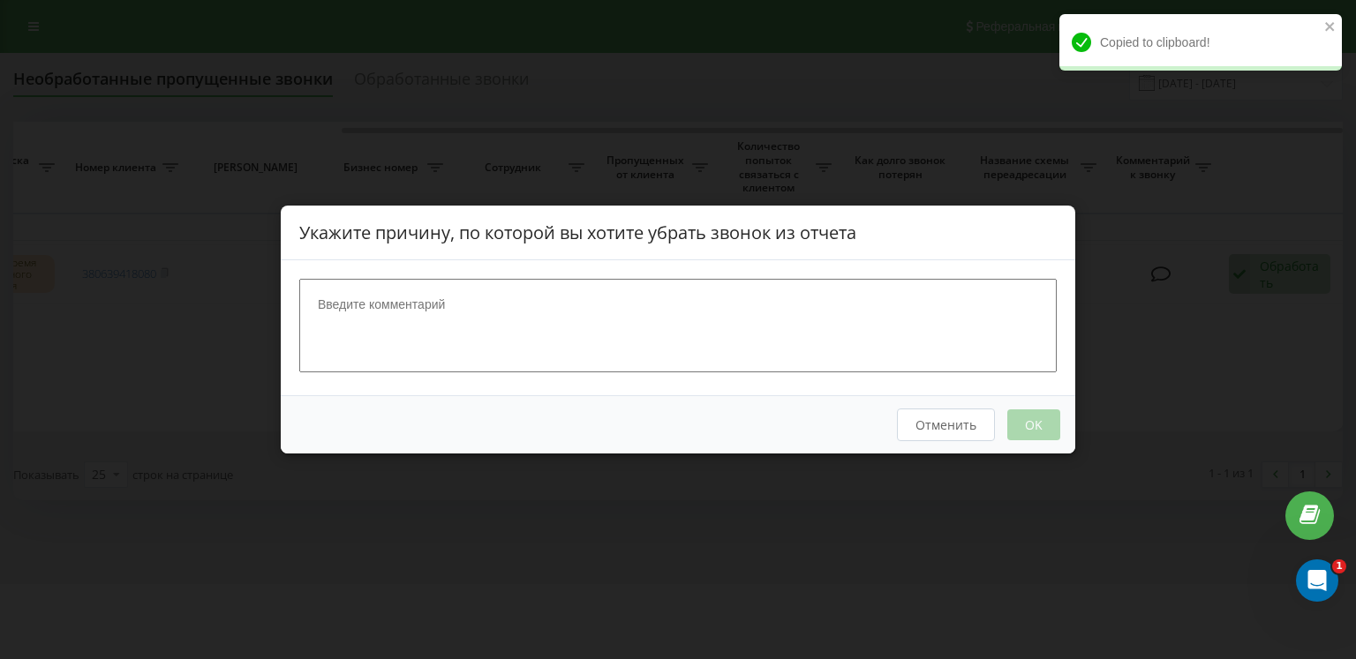
click at [712, 358] on textarea at bounding box center [677, 326] width 757 height 94
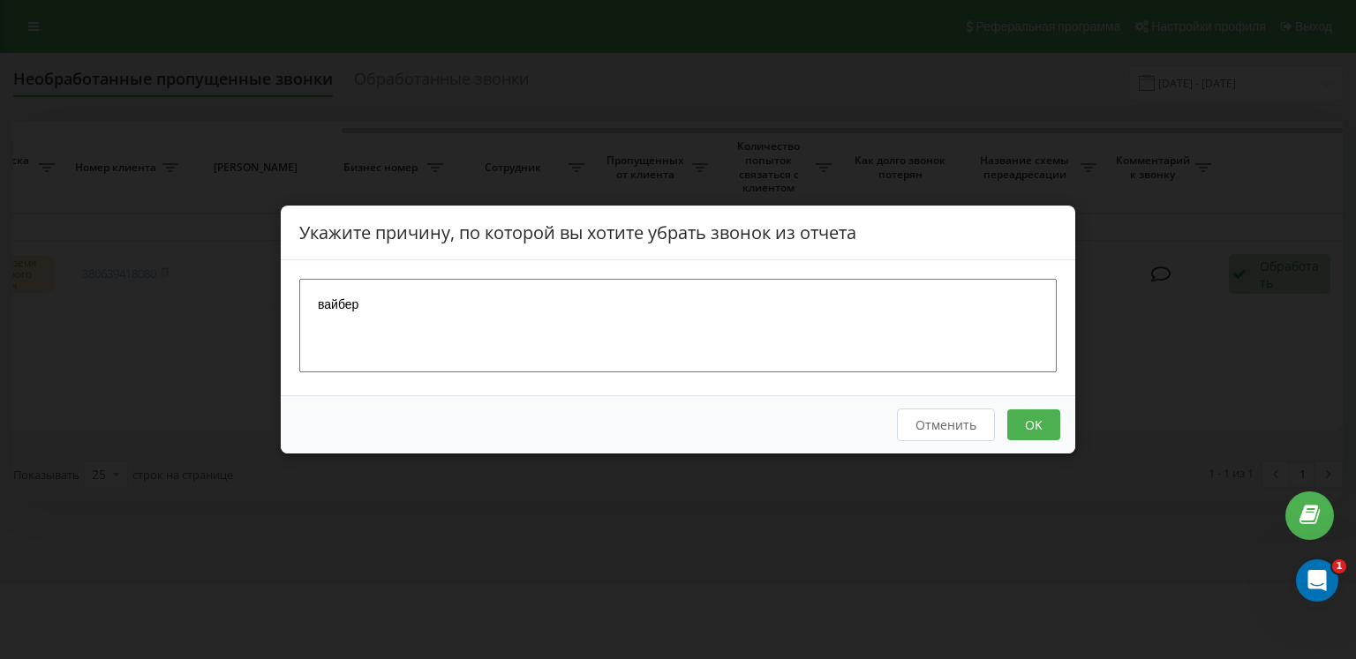
type textarea "вайбер"
click at [1021, 419] on button "OK" at bounding box center [1033, 425] width 53 height 31
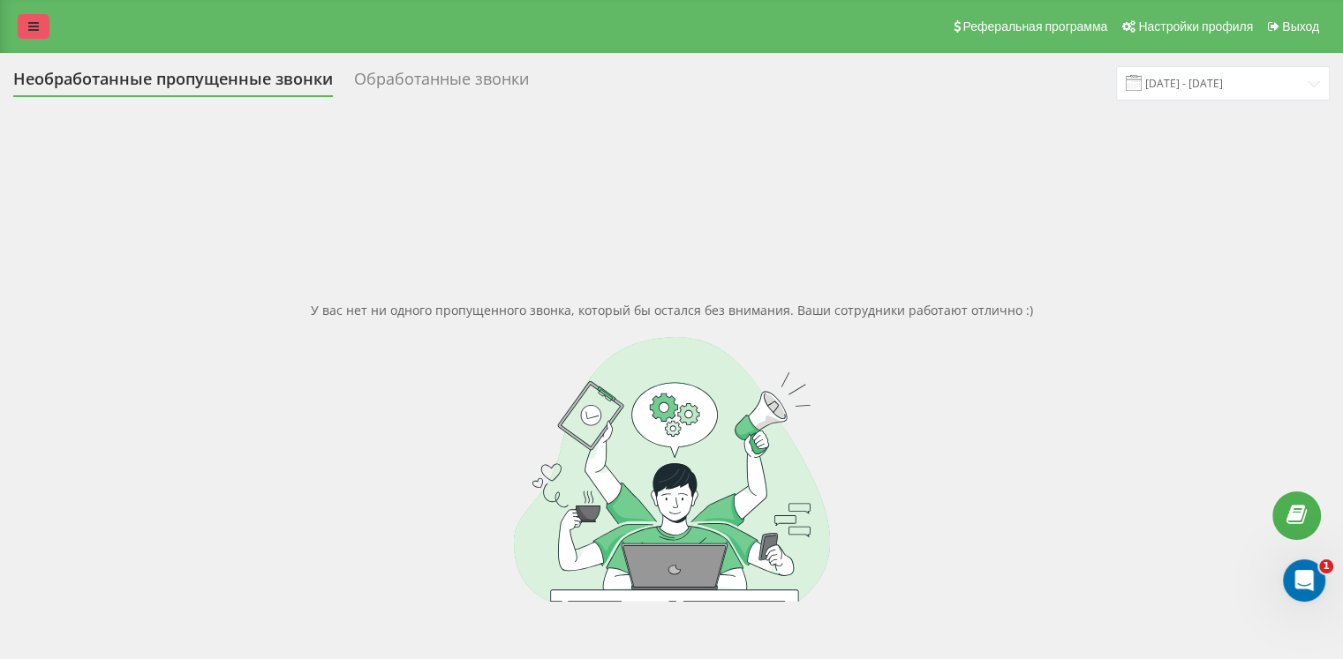
click at [42, 30] on link at bounding box center [34, 26] width 32 height 25
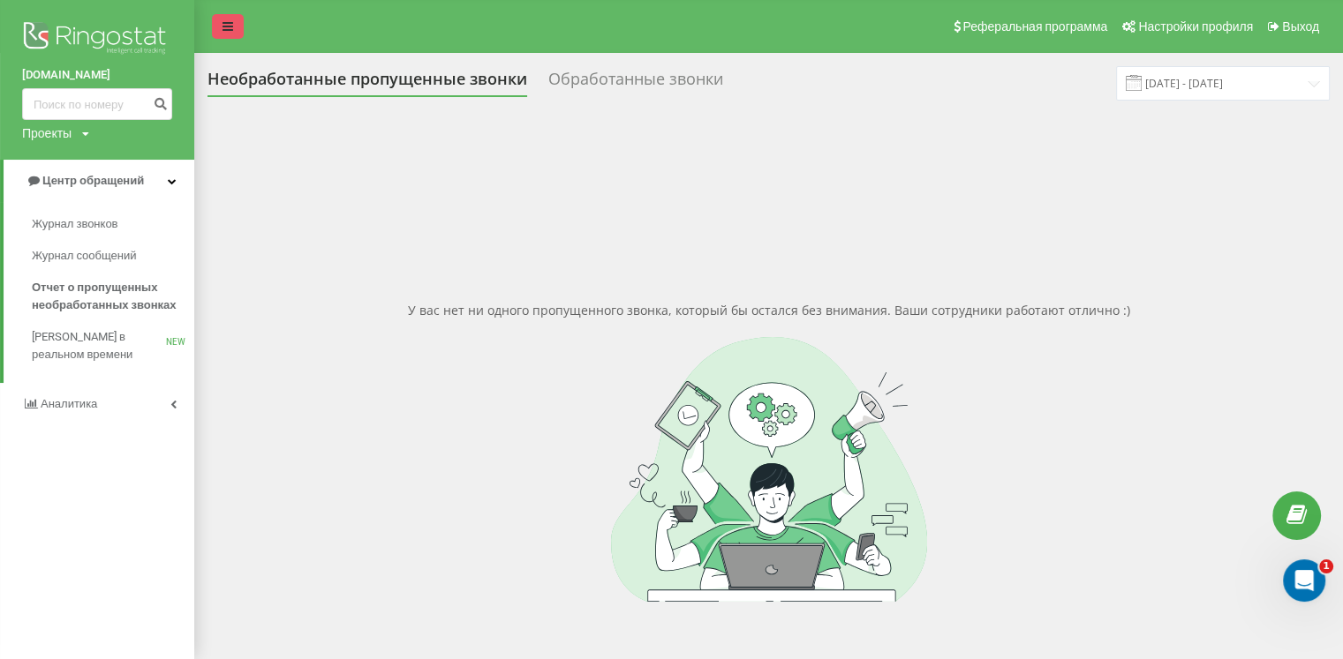
click at [222, 33] on icon at bounding box center [227, 26] width 11 height 12
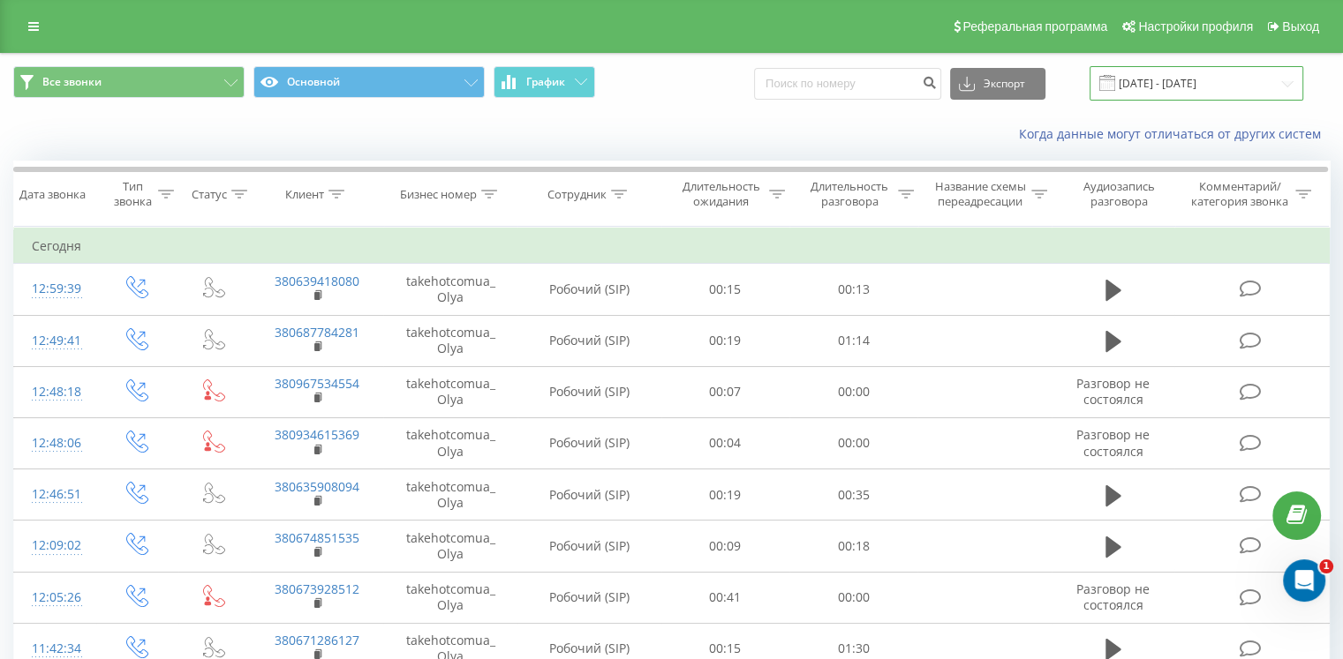
click at [1218, 82] on input "[DATE] - [DATE]" at bounding box center [1196, 83] width 214 height 34
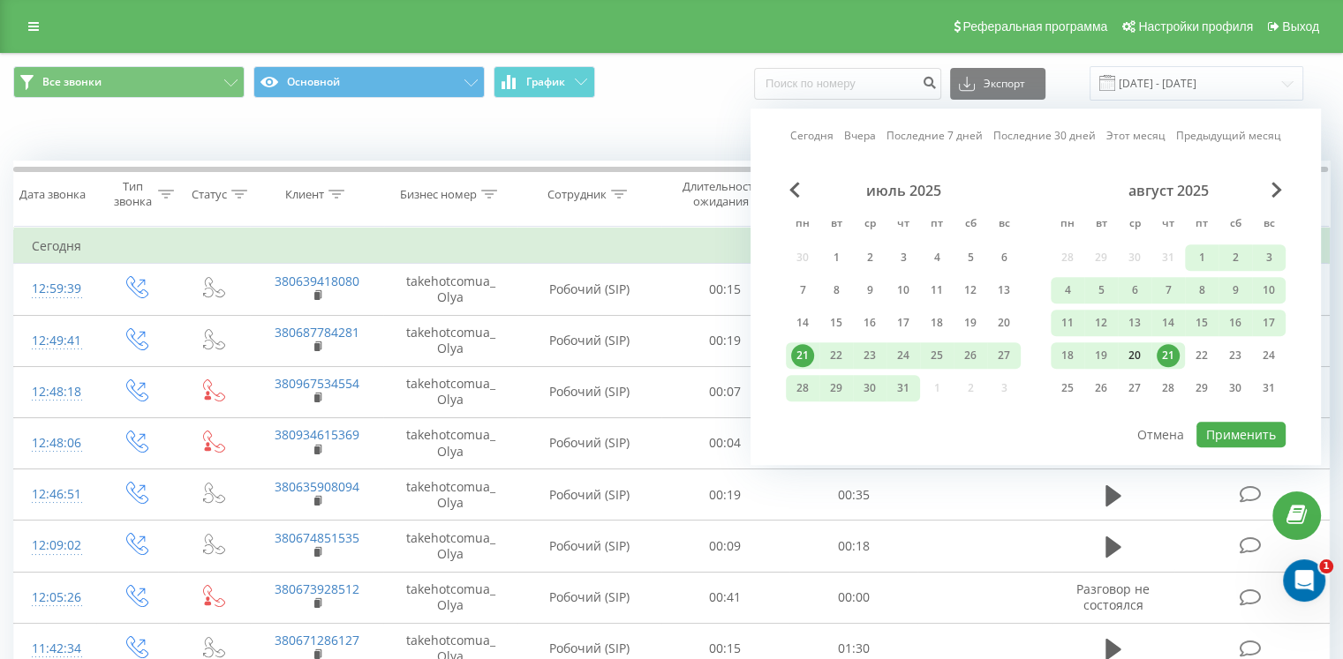
click at [1144, 354] on div "20" at bounding box center [1134, 355] width 23 height 23
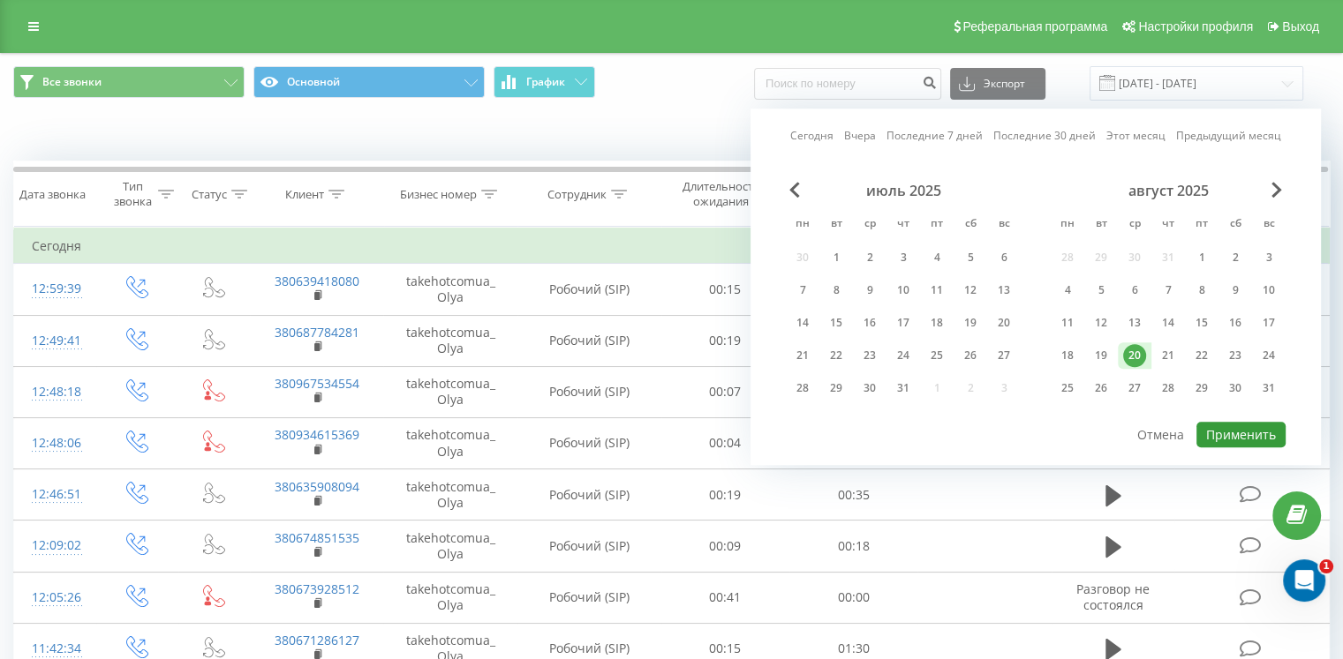
click at [1255, 432] on button "Применить" at bounding box center [1240, 435] width 89 height 26
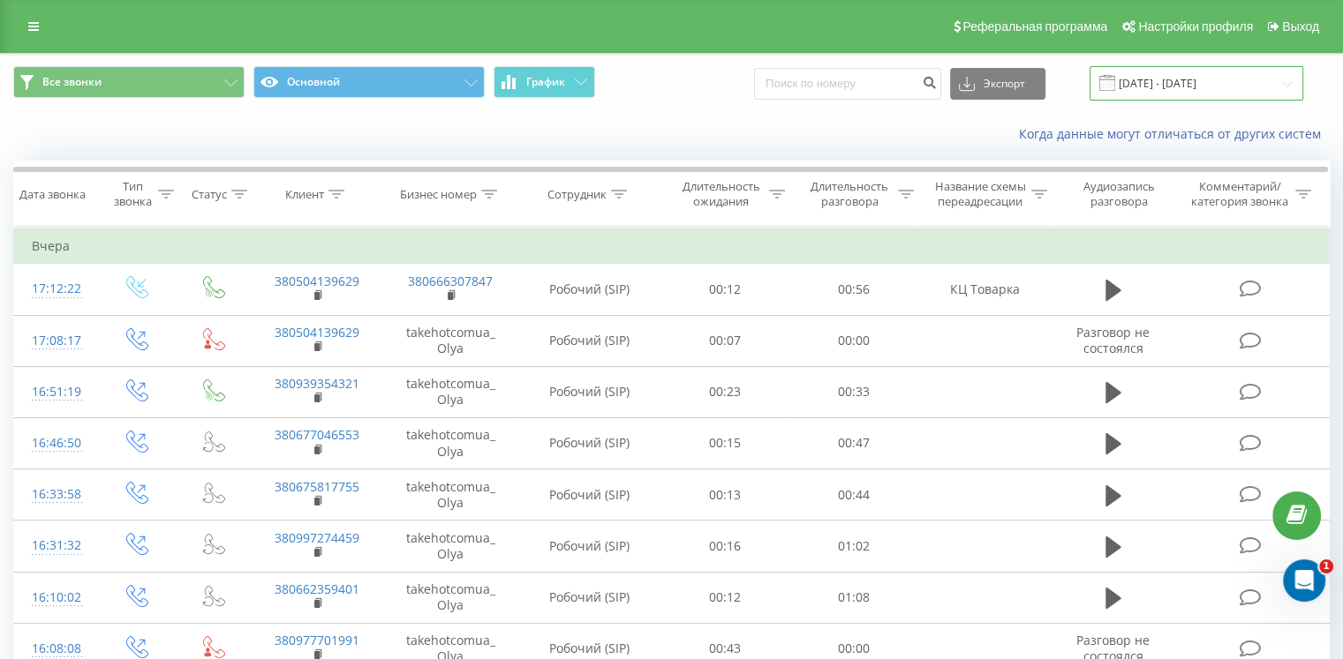
click at [1160, 94] on input "[DATE] - [DATE]" at bounding box center [1196, 83] width 214 height 34
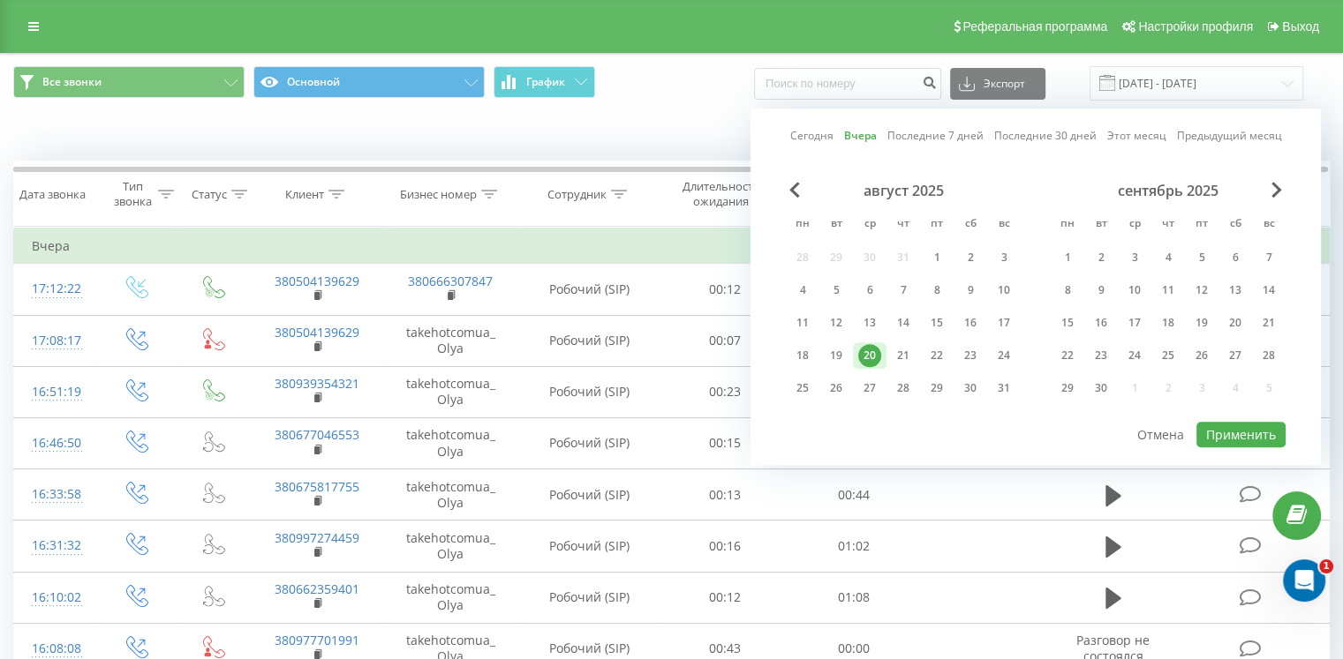
click at [866, 351] on div "20" at bounding box center [869, 355] width 23 height 23
click at [897, 352] on div "21" at bounding box center [903, 355] width 23 height 23
click at [867, 350] on div "20" at bounding box center [869, 355] width 23 height 23
click at [904, 345] on div "21" at bounding box center [903, 355] width 23 height 23
click at [900, 350] on div "21" at bounding box center [903, 355] width 23 height 23
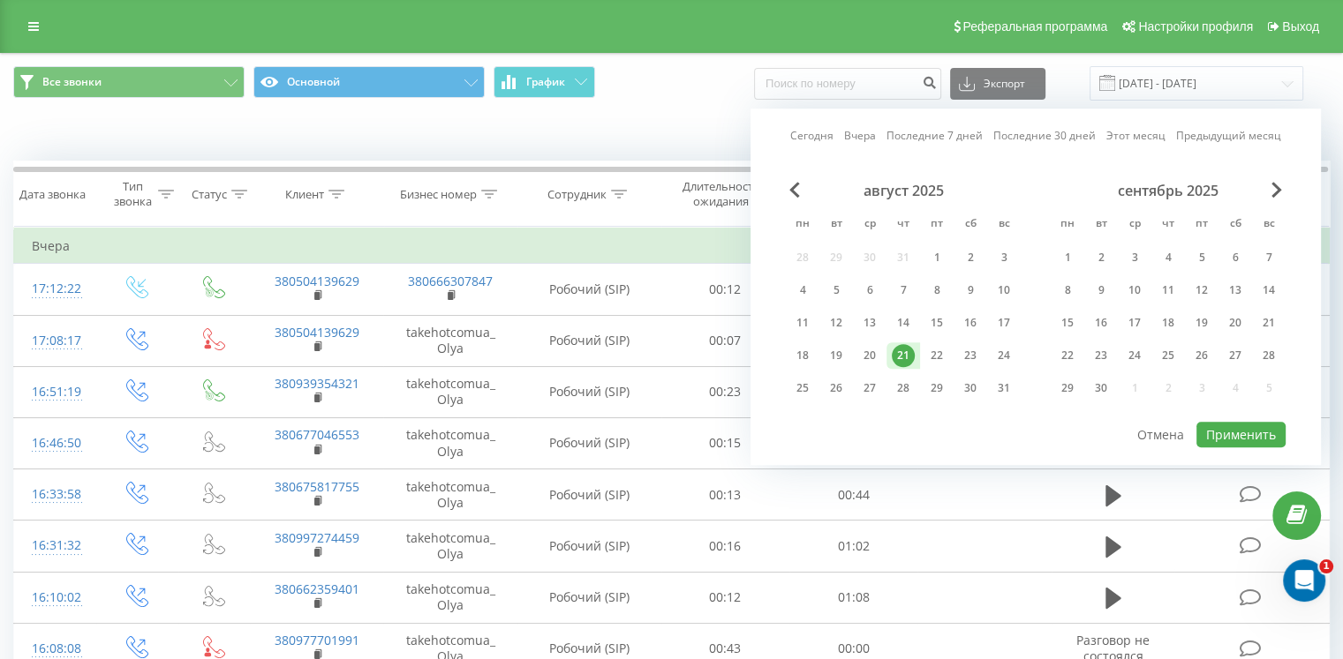
click at [1259, 420] on div at bounding box center [1036, 421] width 500 height 2
click at [1254, 425] on button "Применить" at bounding box center [1240, 435] width 89 height 26
type input "21.08.2025 - 21.08.2025"
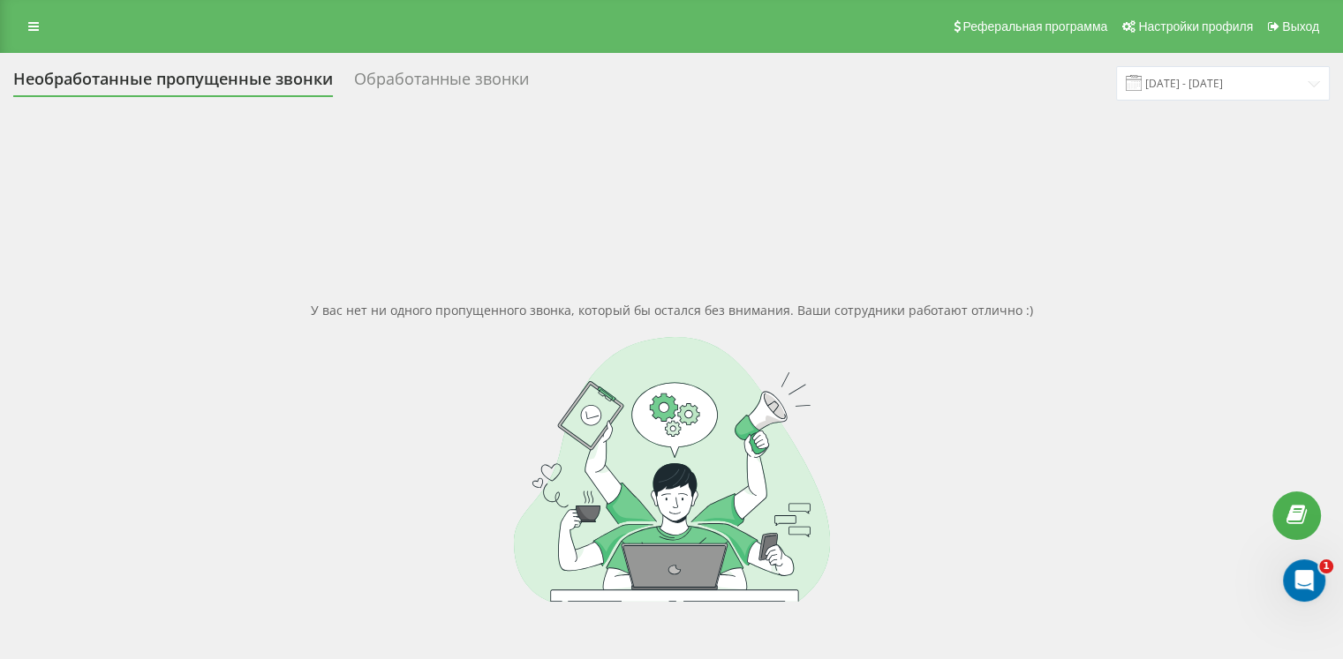
drag, startPoint x: 112, startPoint y: 308, endPoint x: 193, endPoint y: 470, distance: 180.8
click at [112, 308] on div "У вас нет ни одного пропущенного звонка, который бы остался без внимания. Ваши …" at bounding box center [671, 451] width 1316 height 659
click at [85, 1] on div "Реферальная программа Настройки профиля Выход" at bounding box center [671, 26] width 1343 height 53
click at [77, 4] on div "Реферальная программа Настройки профиля Выход" at bounding box center [671, 26] width 1343 height 53
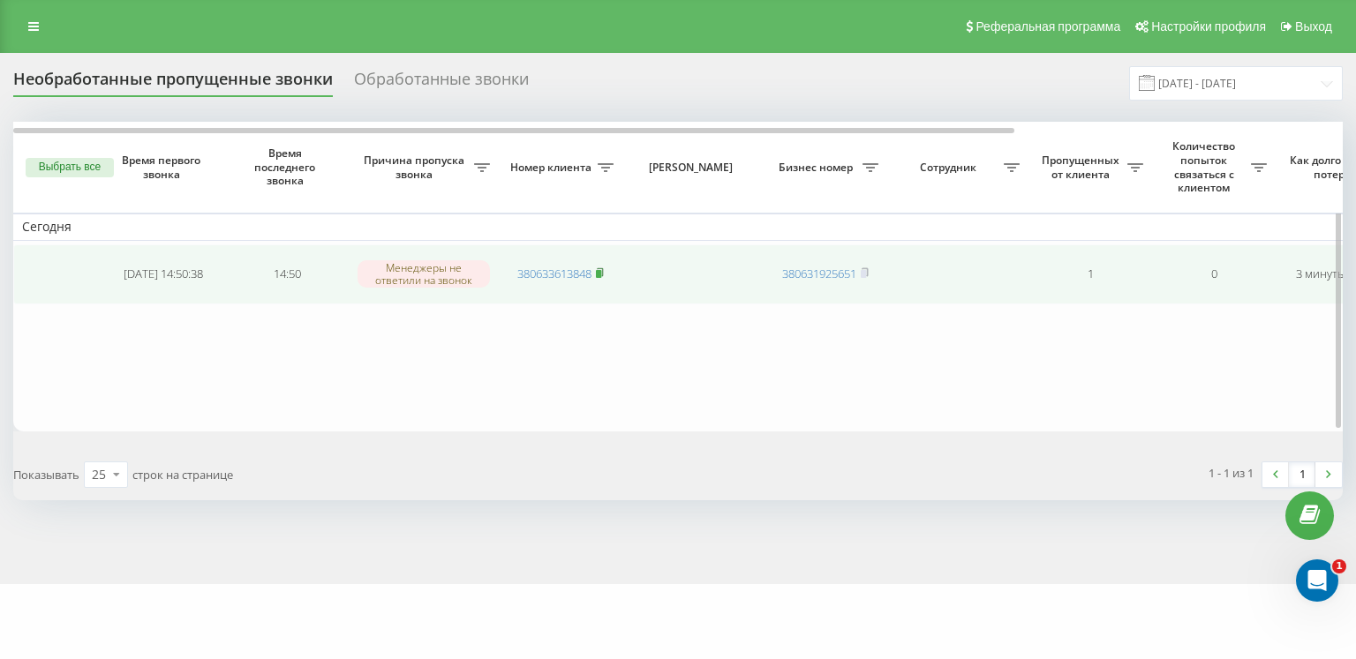
click at [601, 273] on rect at bounding box center [598, 274] width 5 height 8
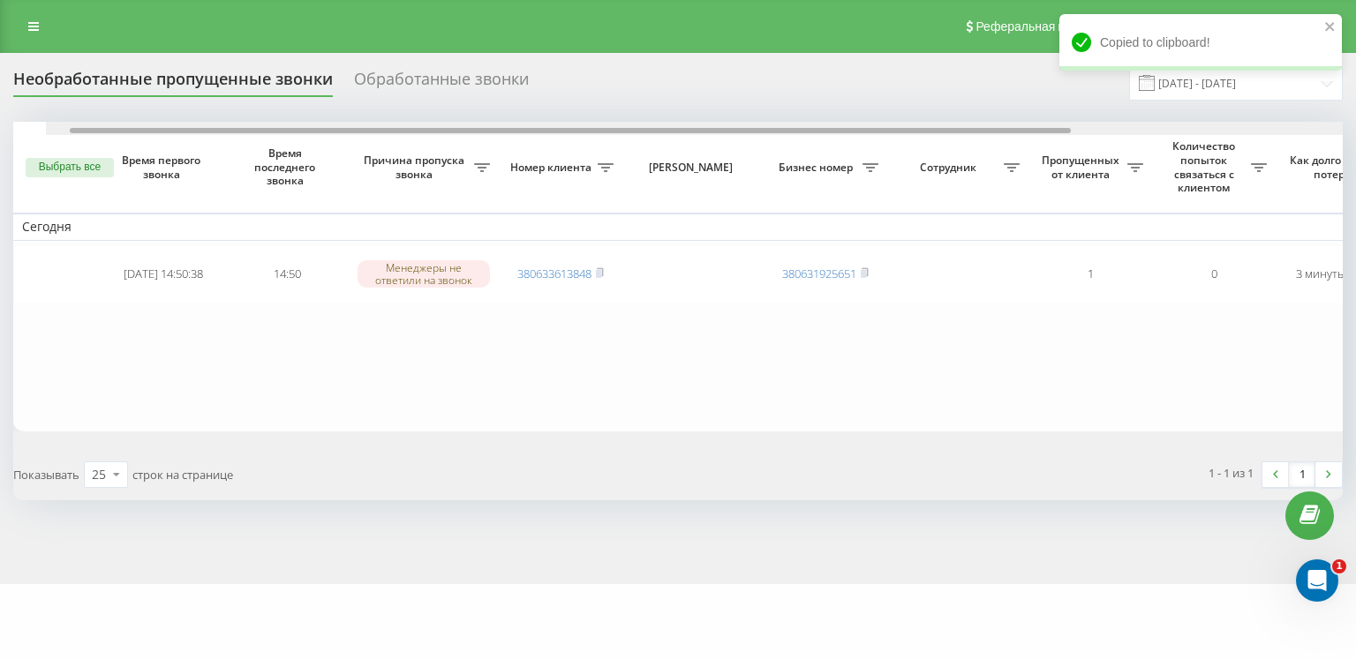
drag, startPoint x: 623, startPoint y: 132, endPoint x: 401, endPoint y: 132, distance: 222.5
click at [401, 132] on div at bounding box center [570, 130] width 1001 height 5
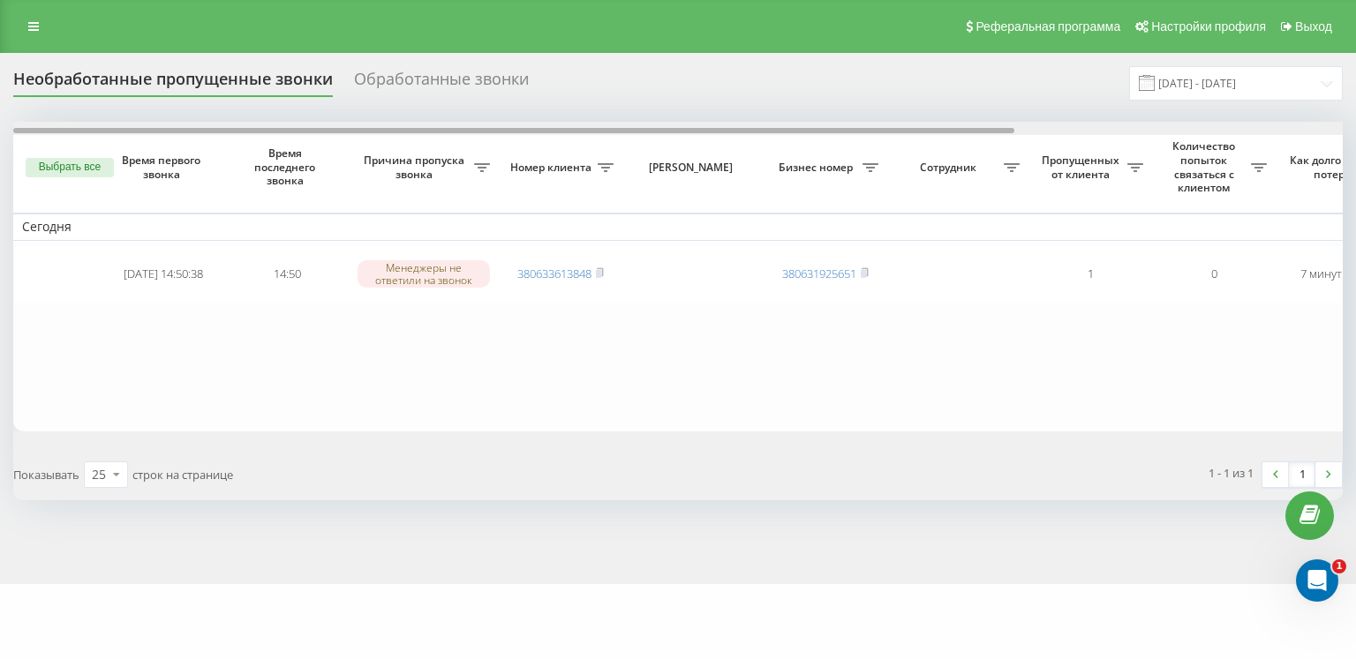
drag, startPoint x: 459, startPoint y: 129, endPoint x: 249, endPoint y: 93, distance: 213.2
click at [259, 96] on div "Необработанные пропущенные звонки Обработанные звонки 01.08.2025 - 21.08.2025 В…" at bounding box center [678, 283] width 1330 height 434
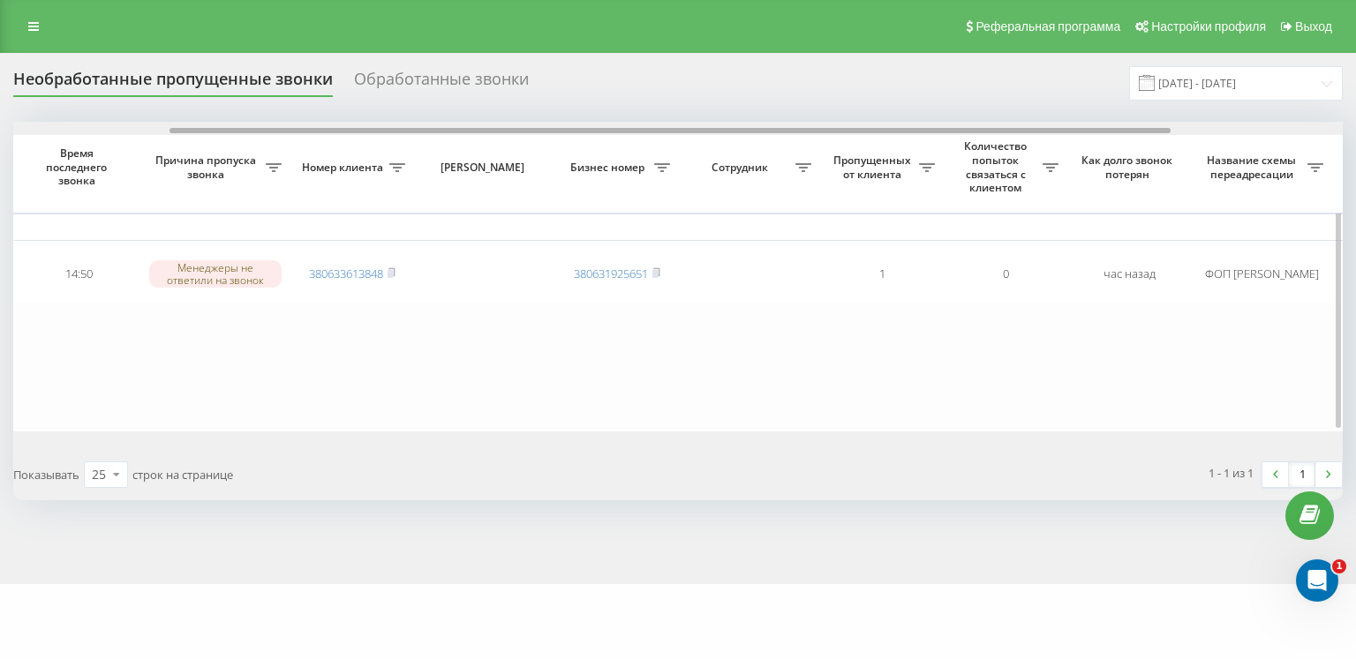
scroll to position [0, 222]
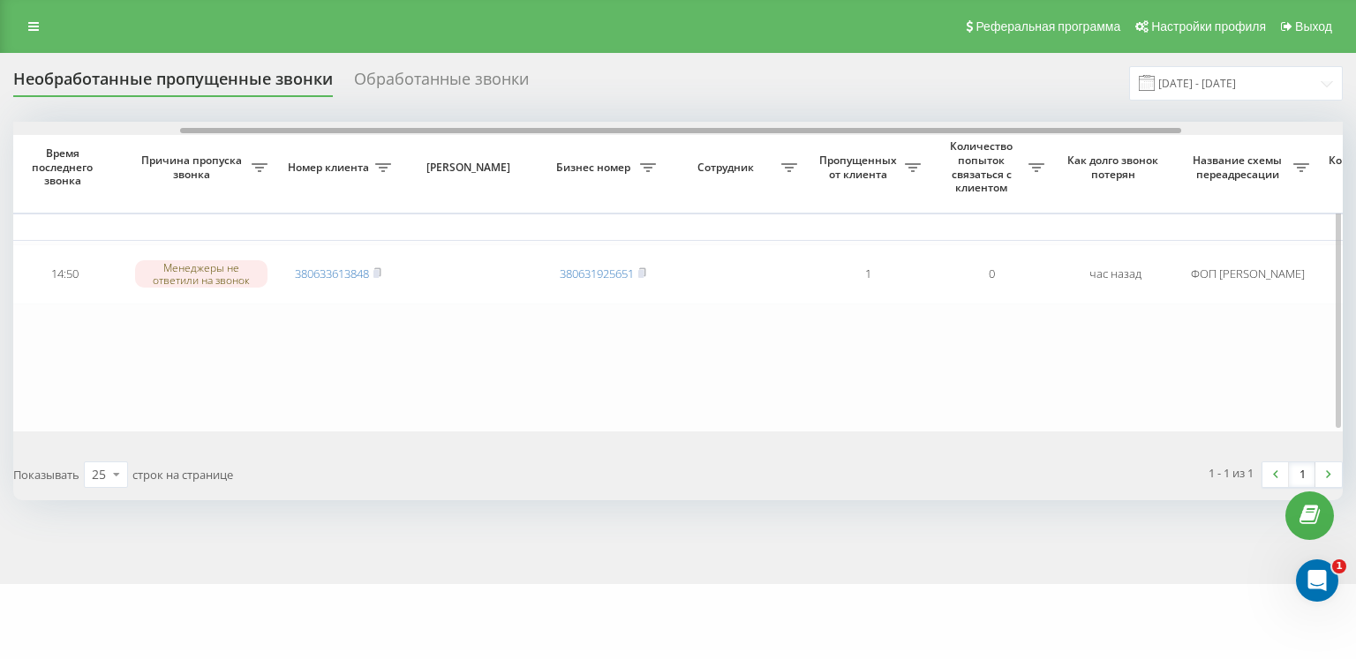
drag, startPoint x: 173, startPoint y: 132, endPoint x: 341, endPoint y: 132, distance: 167.7
click at [341, 132] on div at bounding box center [680, 130] width 1001 height 5
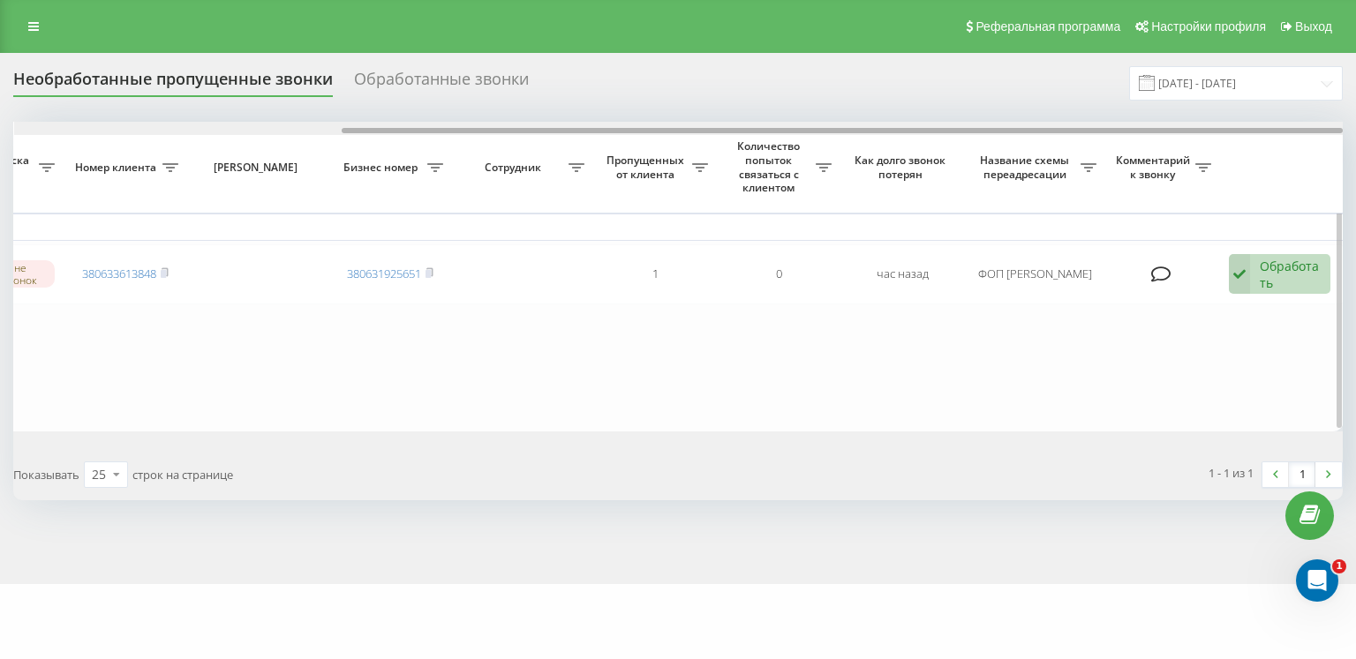
drag, startPoint x: 216, startPoint y: 133, endPoint x: 114, endPoint y: 128, distance: 102.5
click at [114, 128] on div at bounding box center [679, 128] width 1330 height 13
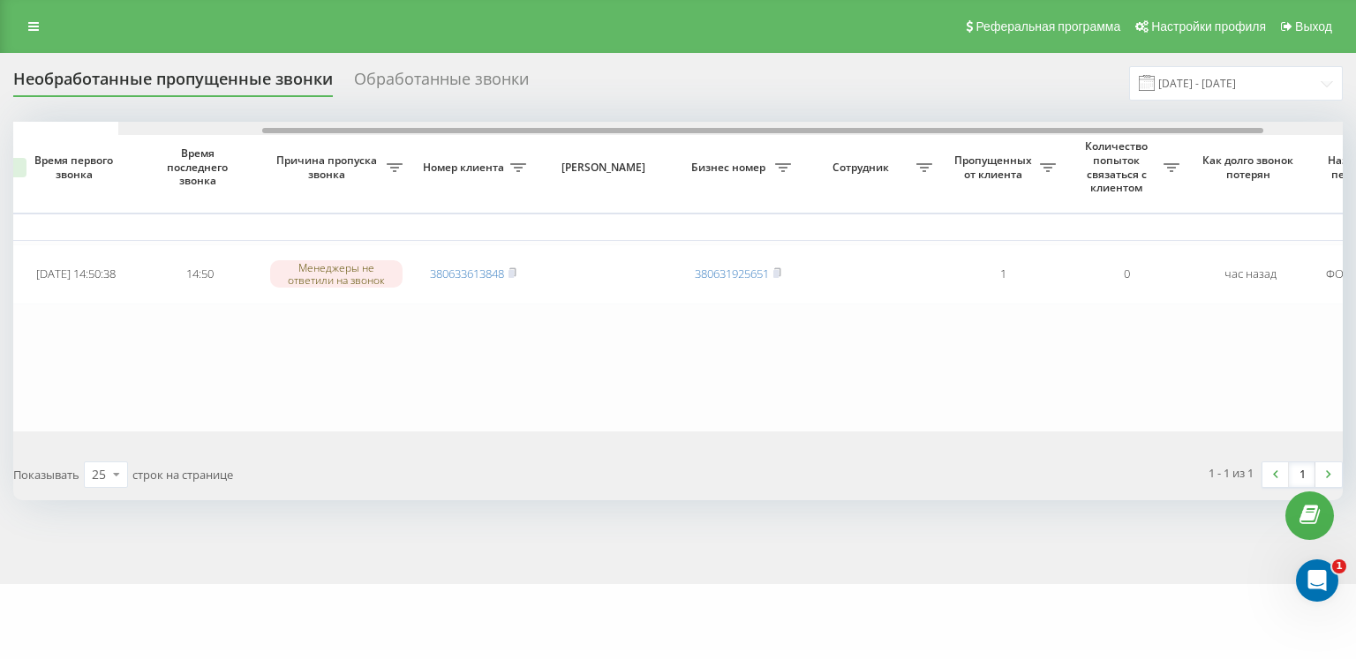
scroll to position [0, 0]
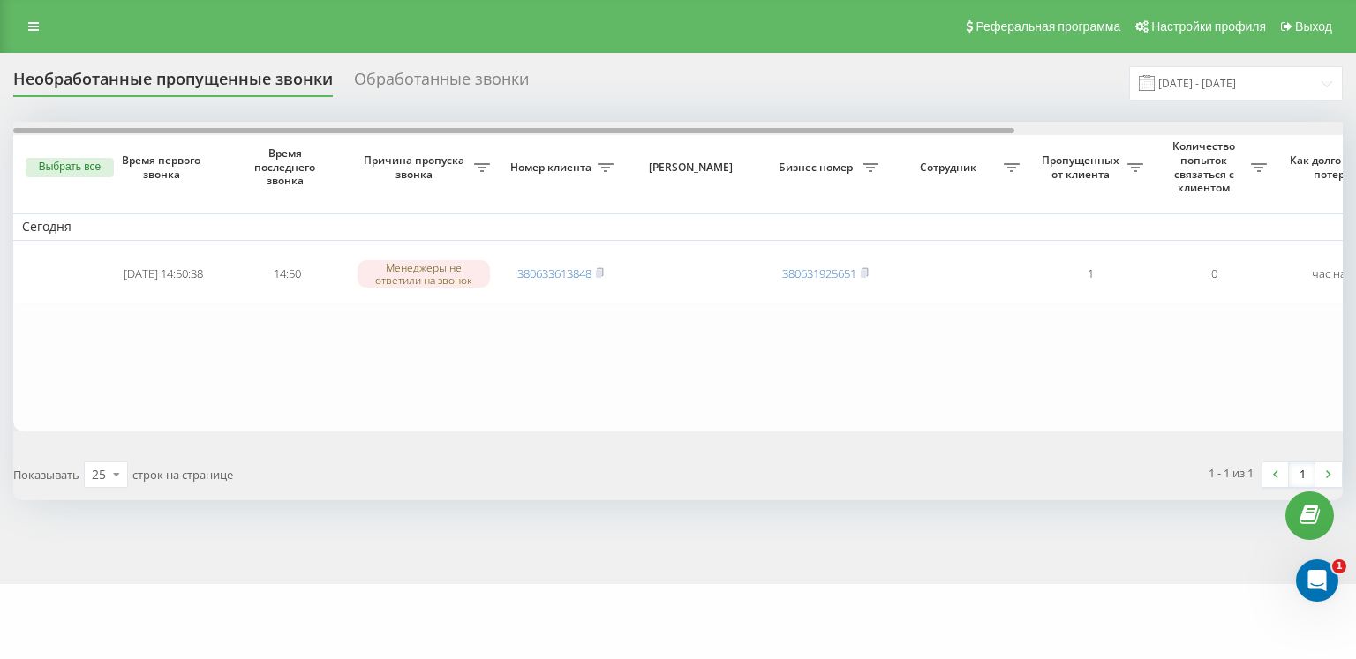
drag, startPoint x: 380, startPoint y: 132, endPoint x: 0, endPoint y: 40, distance: 390.8
click at [0, 88] on div "Необработанные пропущенные звонки Обработанные звонки 01.08.2025 - 21.08.2025 В…" at bounding box center [678, 318] width 1356 height 531
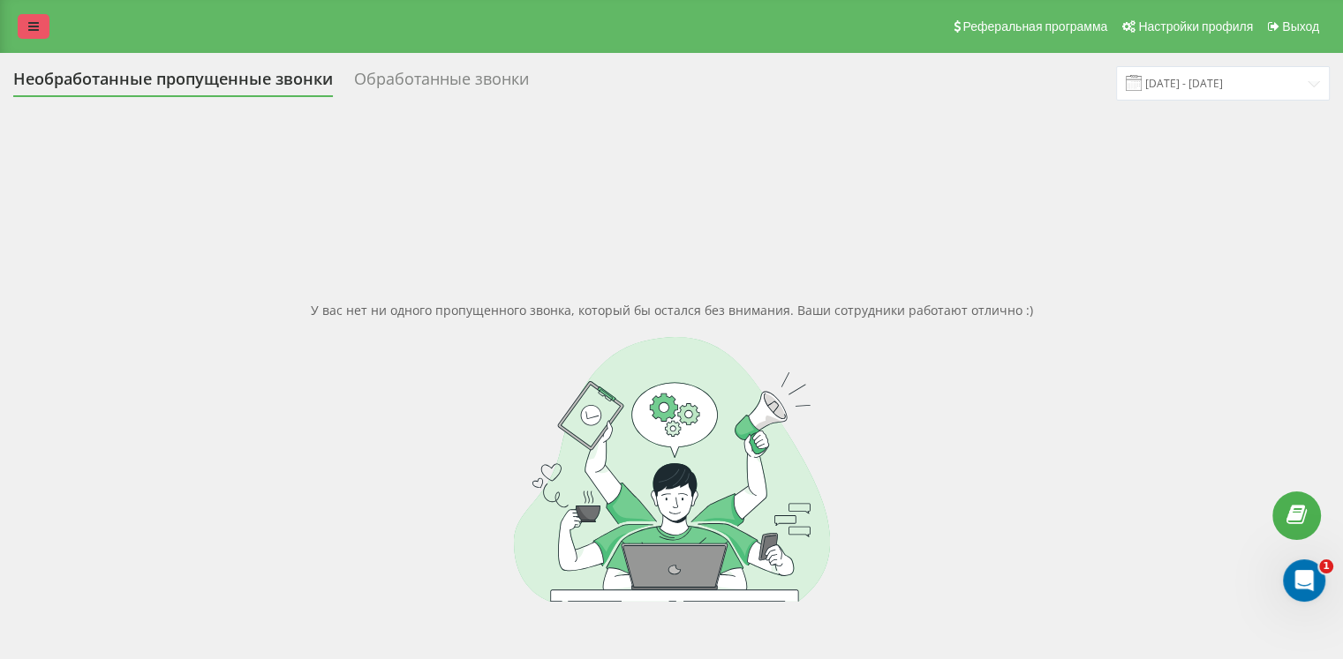
click at [34, 37] on link at bounding box center [34, 26] width 32 height 25
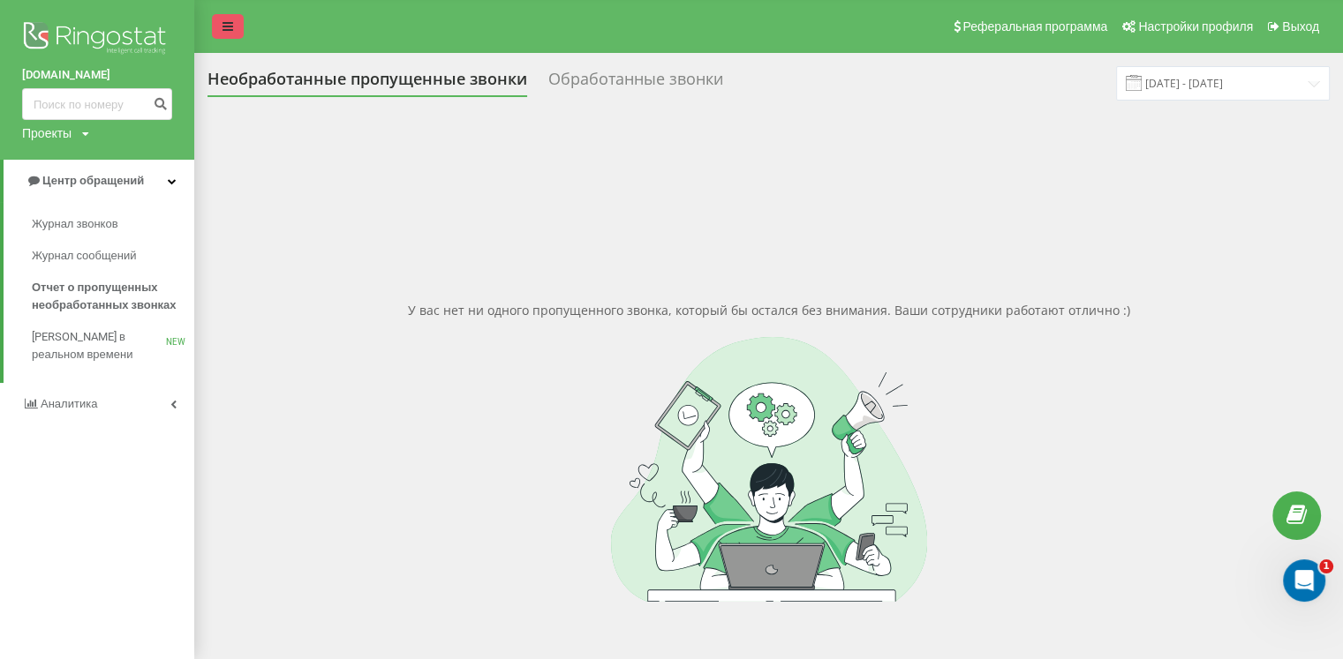
click at [237, 29] on link at bounding box center [228, 26] width 32 height 25
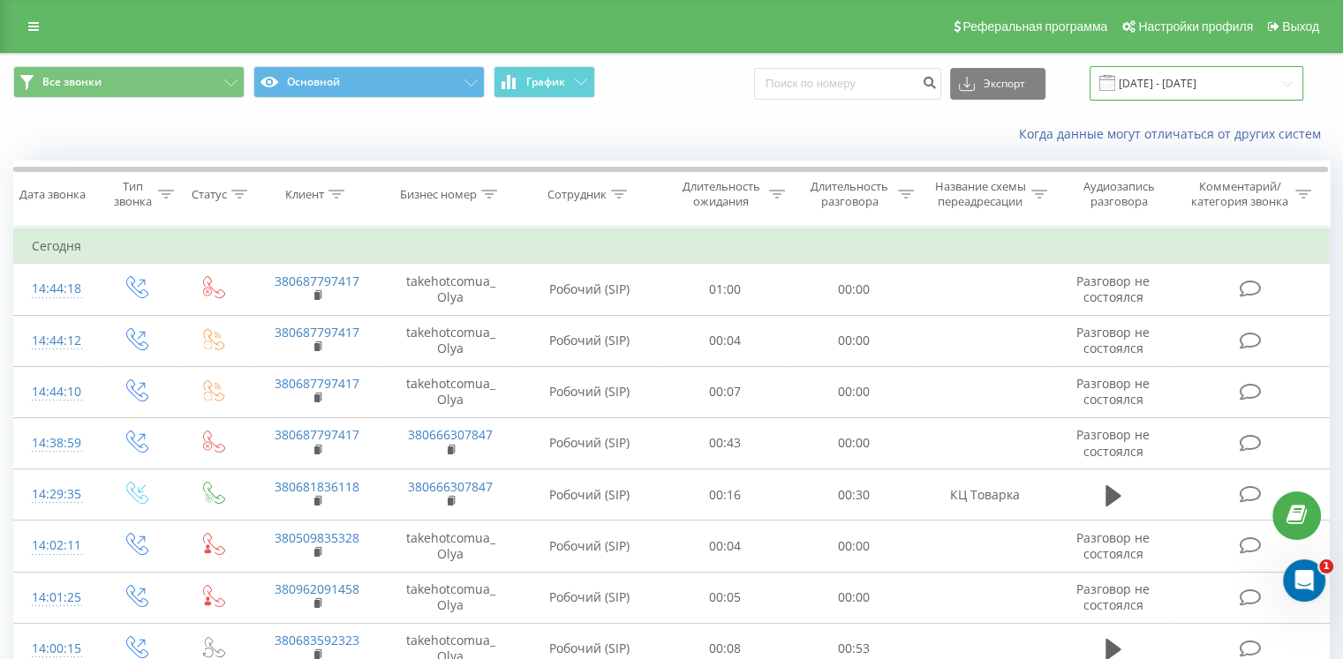
click at [1149, 72] on input "21.07.2025 - 21.08.2025" at bounding box center [1196, 83] width 214 height 34
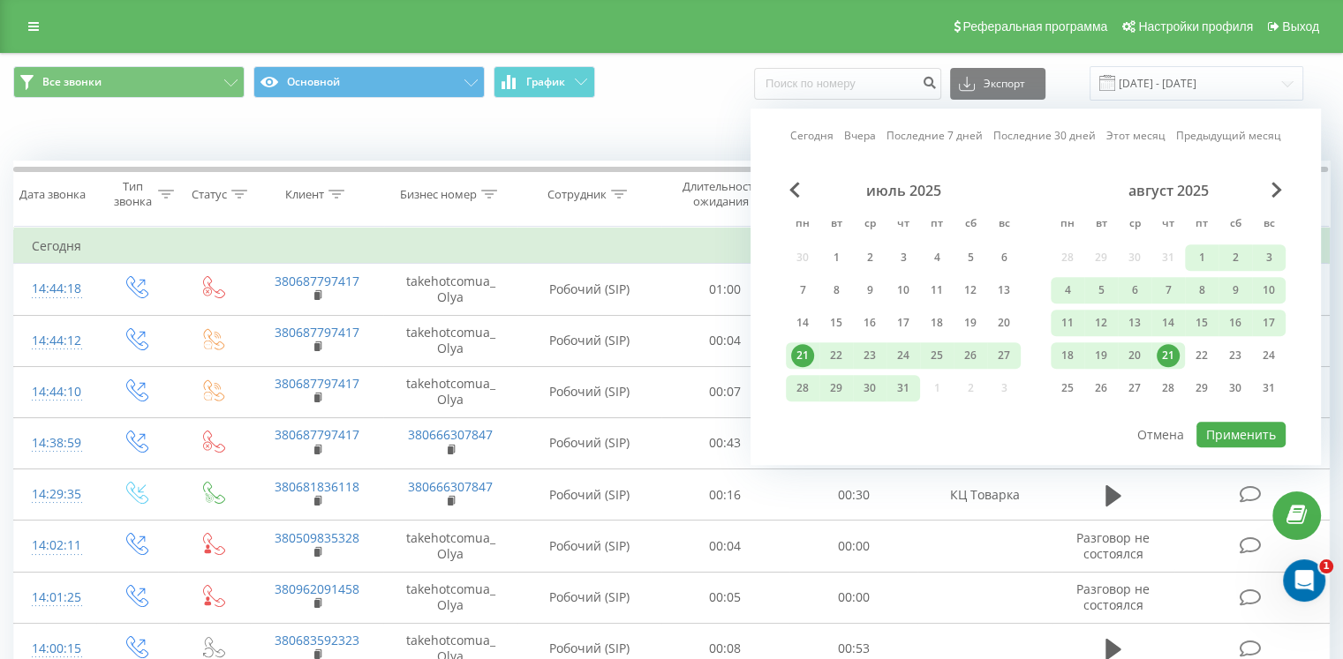
click at [1163, 344] on div "21" at bounding box center [1168, 355] width 23 height 23
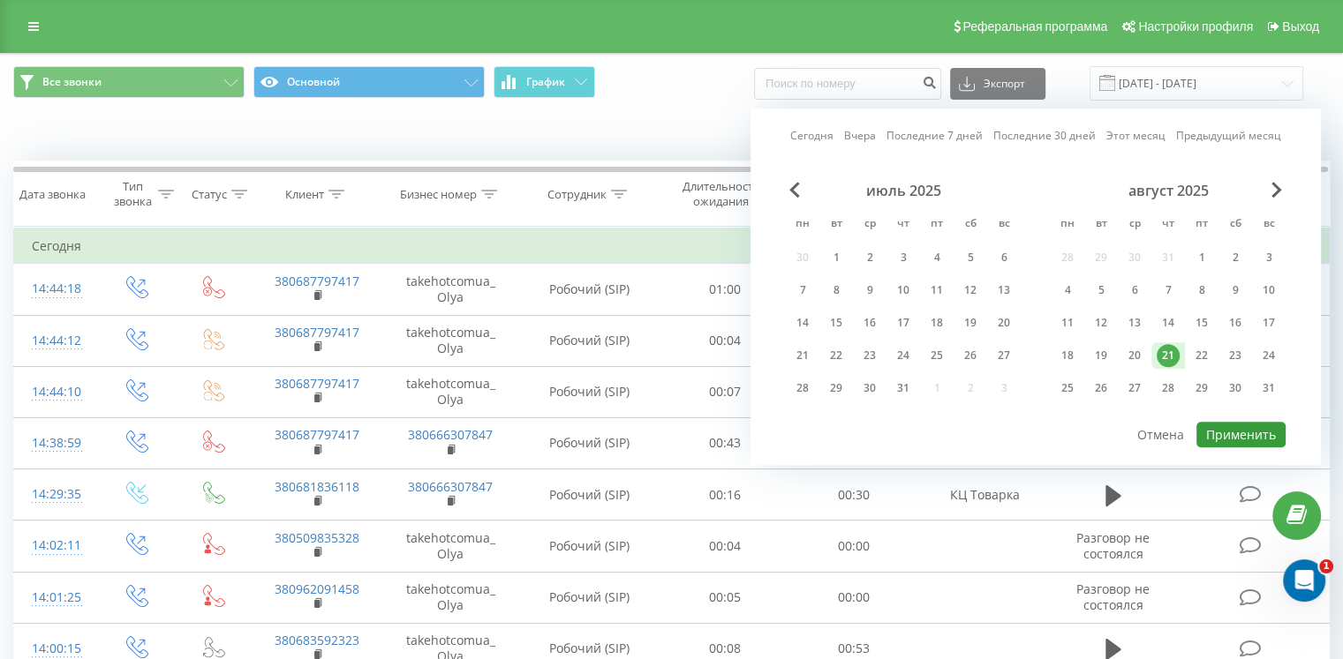
click at [1215, 425] on button "Применить" at bounding box center [1240, 435] width 89 height 26
type input "21.08.2025 - 21.08.2025"
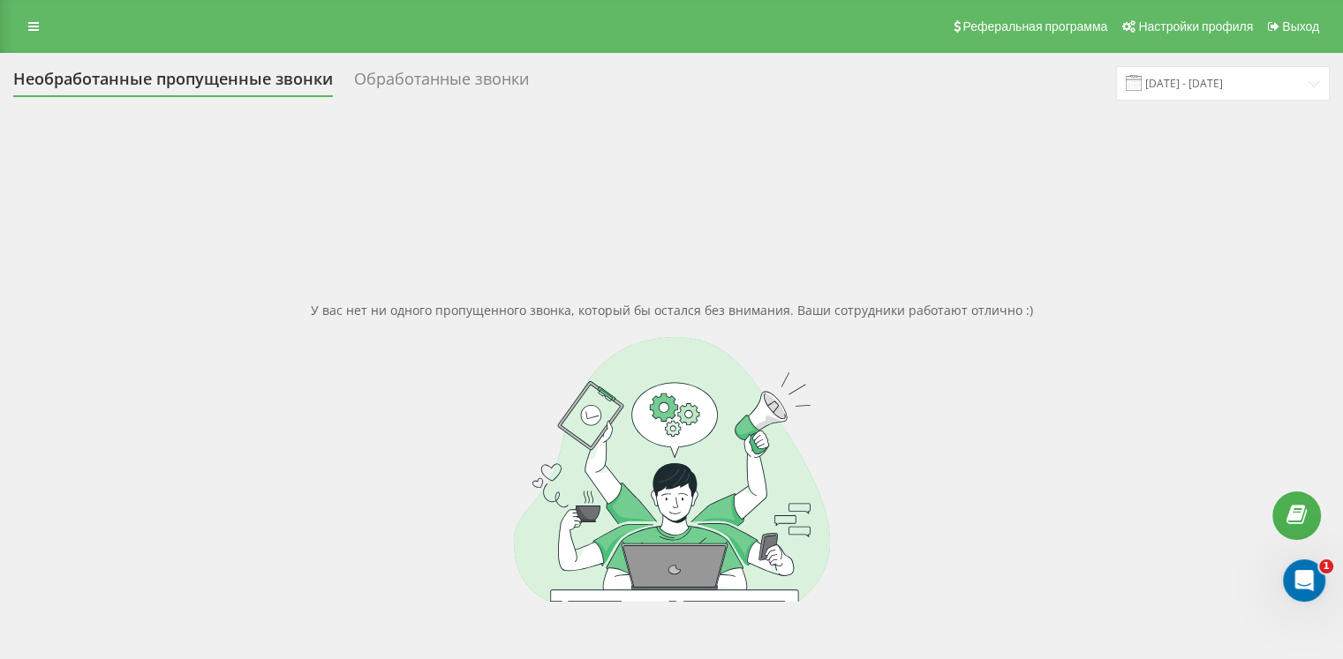
drag, startPoint x: 0, startPoint y: 0, endPoint x: 276, endPoint y: 266, distance: 383.4
click at [375, 334] on div "У вас нет ни одного пропущенного звонка, который бы остался без внимания. Ваши …" at bounding box center [671, 451] width 1316 height 659
click at [14, 18] on div "Реферальная программа Настройки профиля Выход" at bounding box center [671, 26] width 1343 height 53
click at [42, 20] on link at bounding box center [34, 26] width 32 height 25
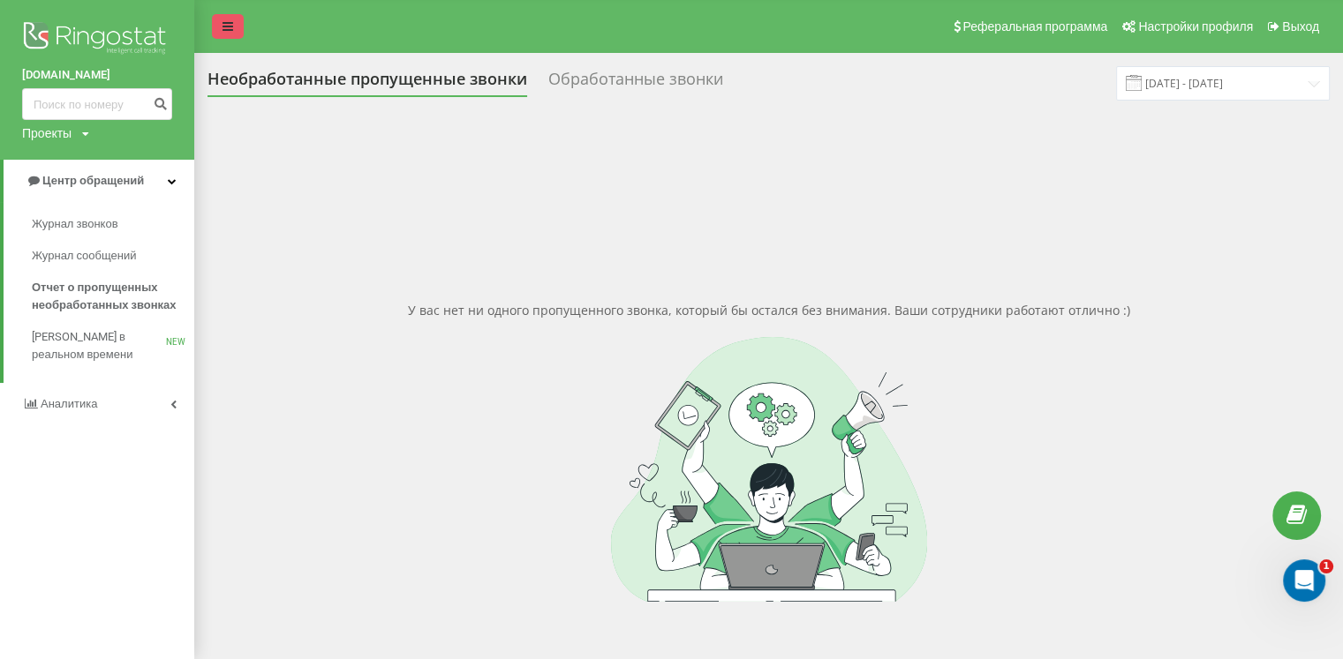
click at [233, 23] on link at bounding box center [228, 26] width 32 height 25
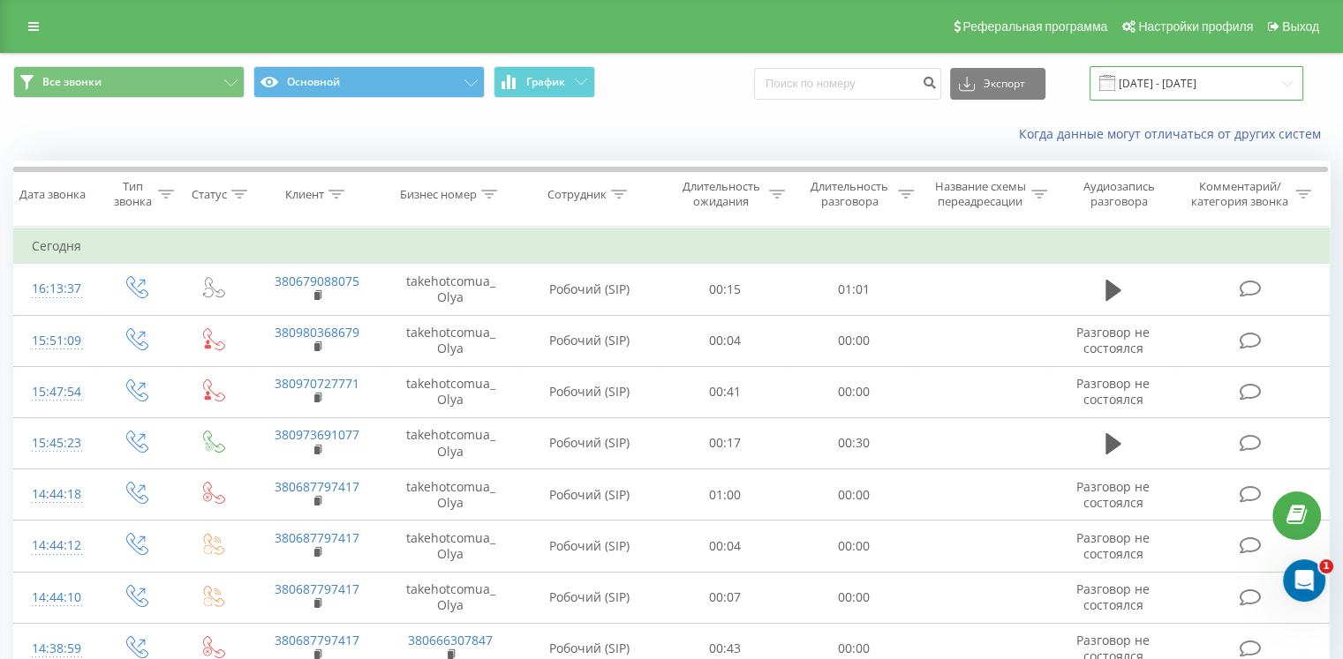
click at [1193, 72] on input "[DATE] - [DATE]" at bounding box center [1196, 83] width 214 height 34
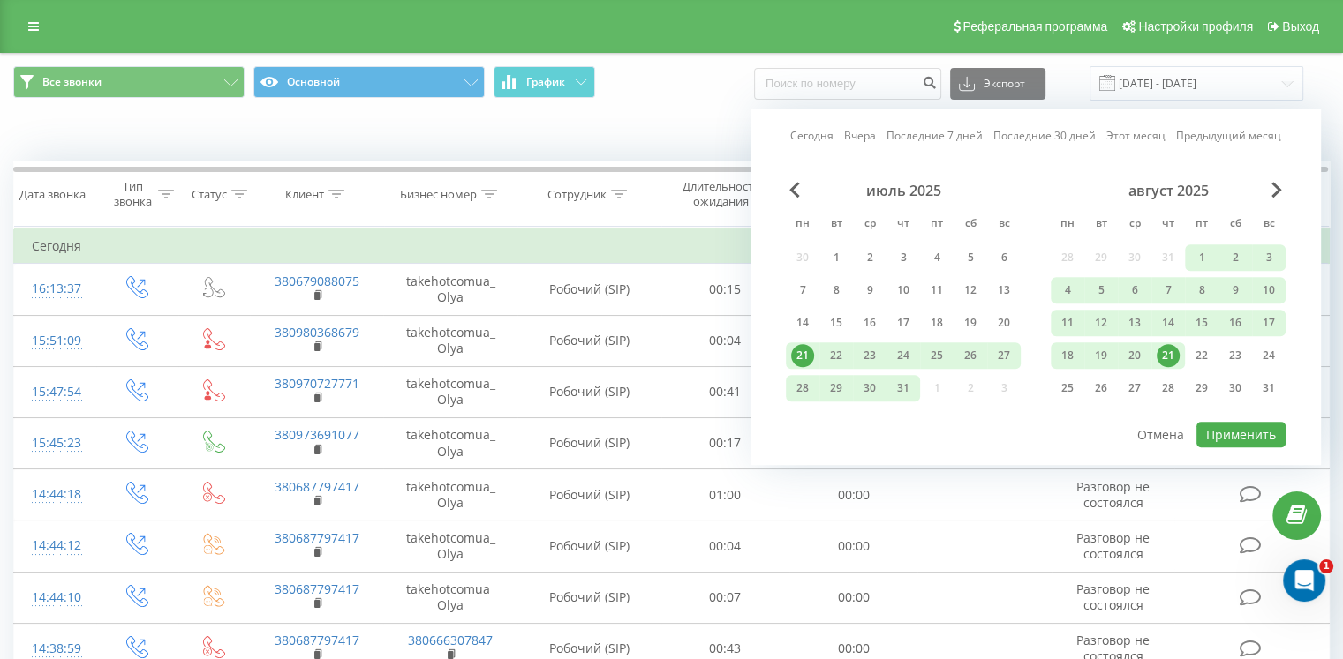
click at [1165, 358] on div "21" at bounding box center [1168, 355] width 23 height 23
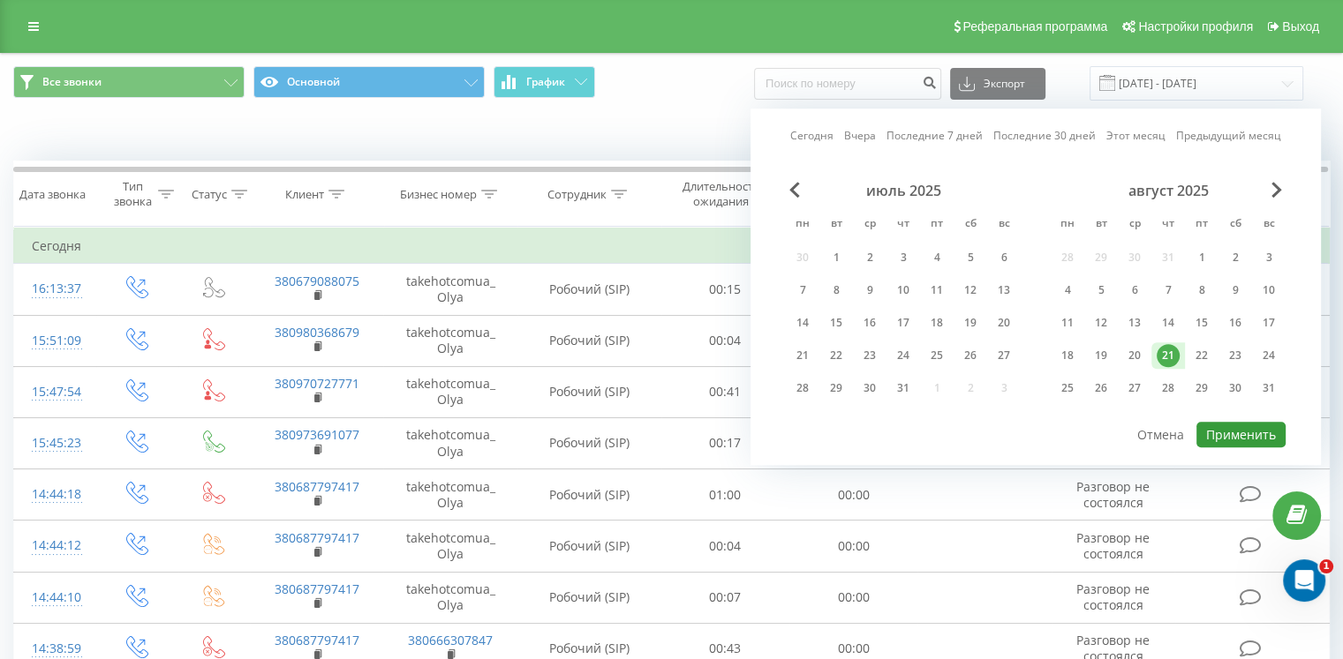
click at [1242, 422] on button "Применить" at bounding box center [1240, 435] width 89 height 26
type input "21.08.2025 - 21.08.2025"
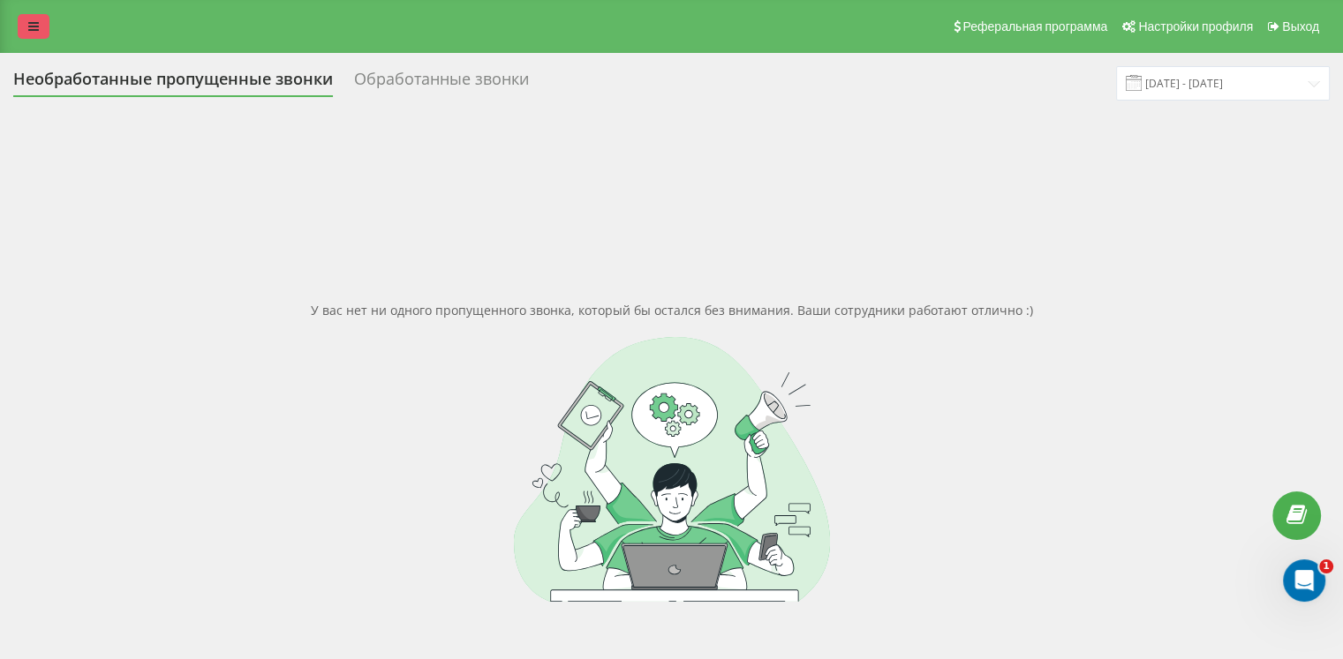
click at [28, 21] on icon at bounding box center [33, 26] width 11 height 12
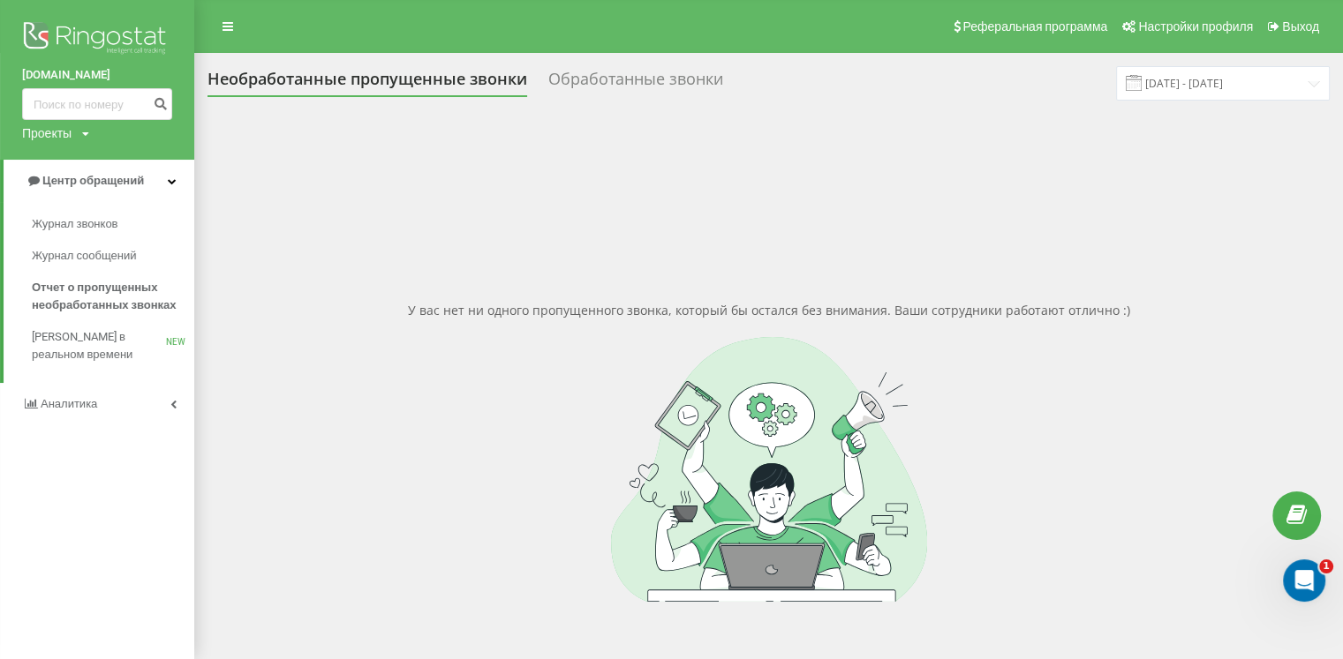
click at [228, 8] on div "Реферальная программа Настройки профиля Выход" at bounding box center [671, 26] width 1343 height 53
click at [222, 30] on icon at bounding box center [227, 26] width 11 height 12
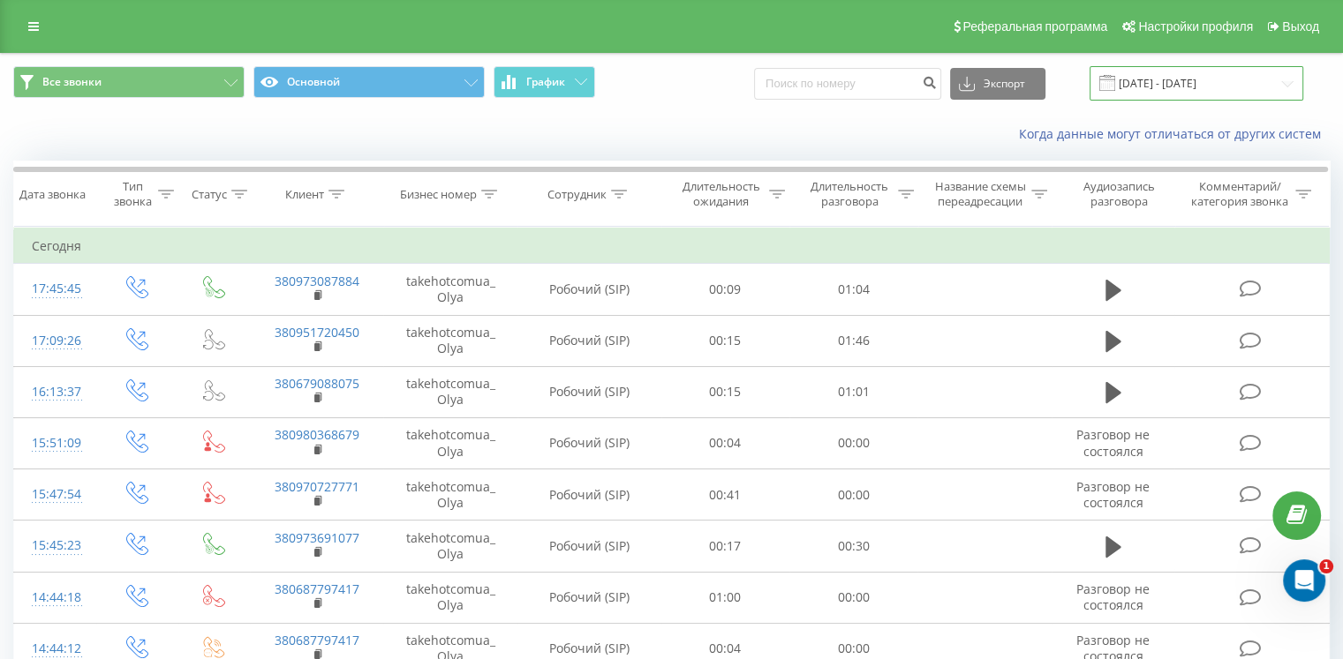
click at [1174, 86] on input "[DATE] - [DATE]" at bounding box center [1196, 83] width 214 height 34
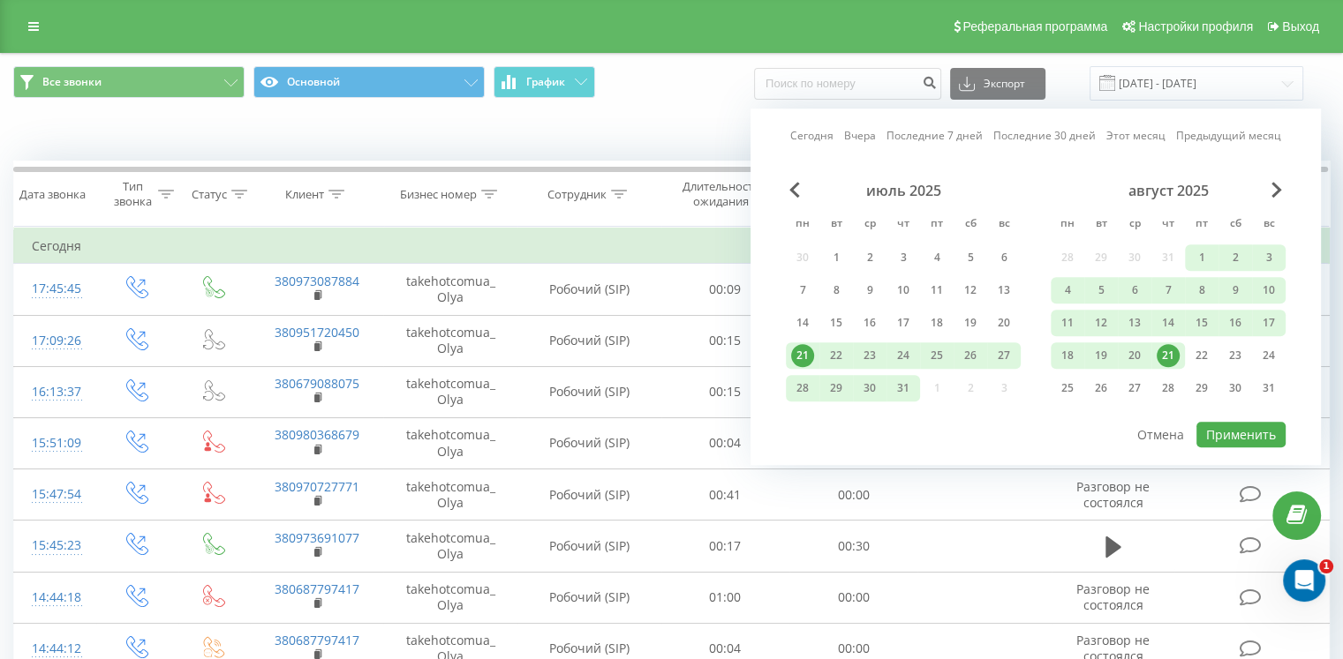
click at [1172, 350] on div "21" at bounding box center [1168, 355] width 23 height 23
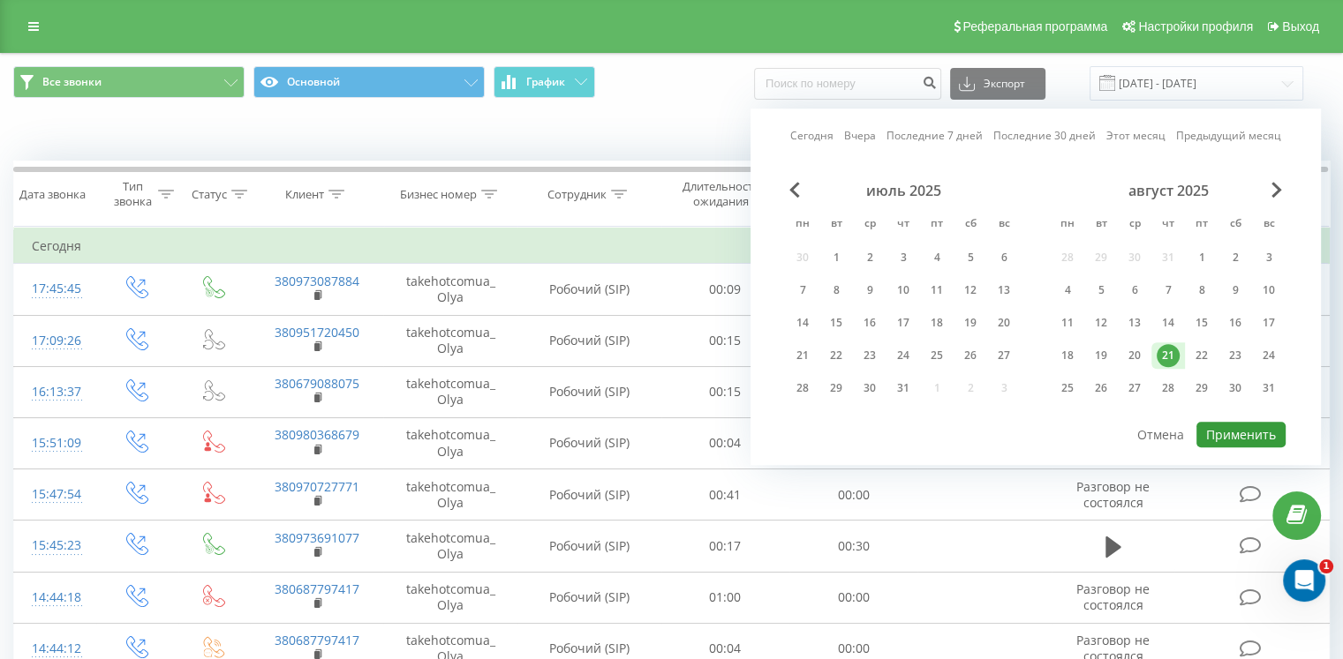
click at [1231, 422] on button "Применить" at bounding box center [1240, 435] width 89 height 26
type input "[DATE] - [DATE]"
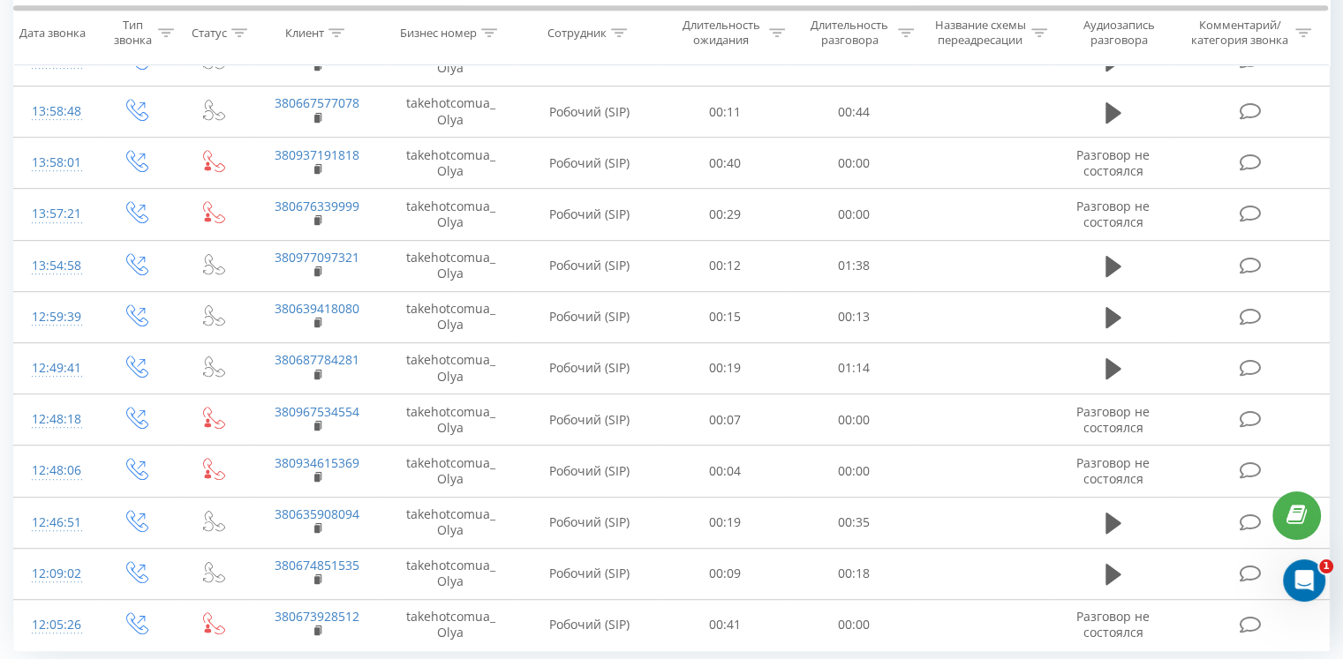
scroll to position [950, 0]
